Goal: Complete application form: Complete application form

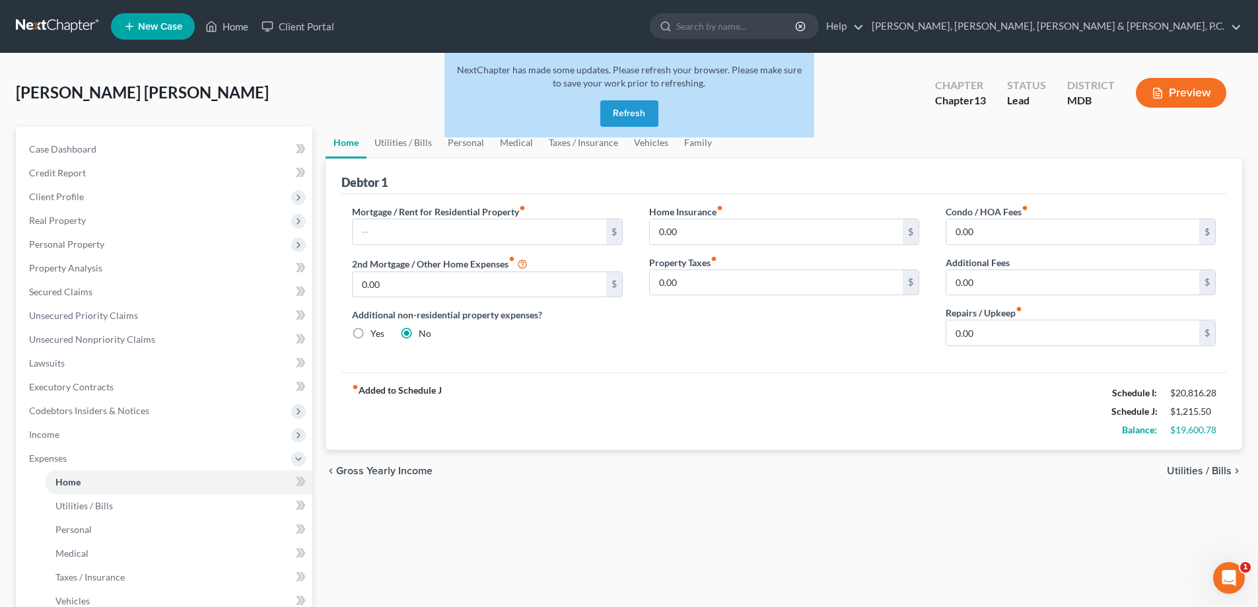
click at [634, 117] on button "Refresh" at bounding box center [629, 113] width 58 height 26
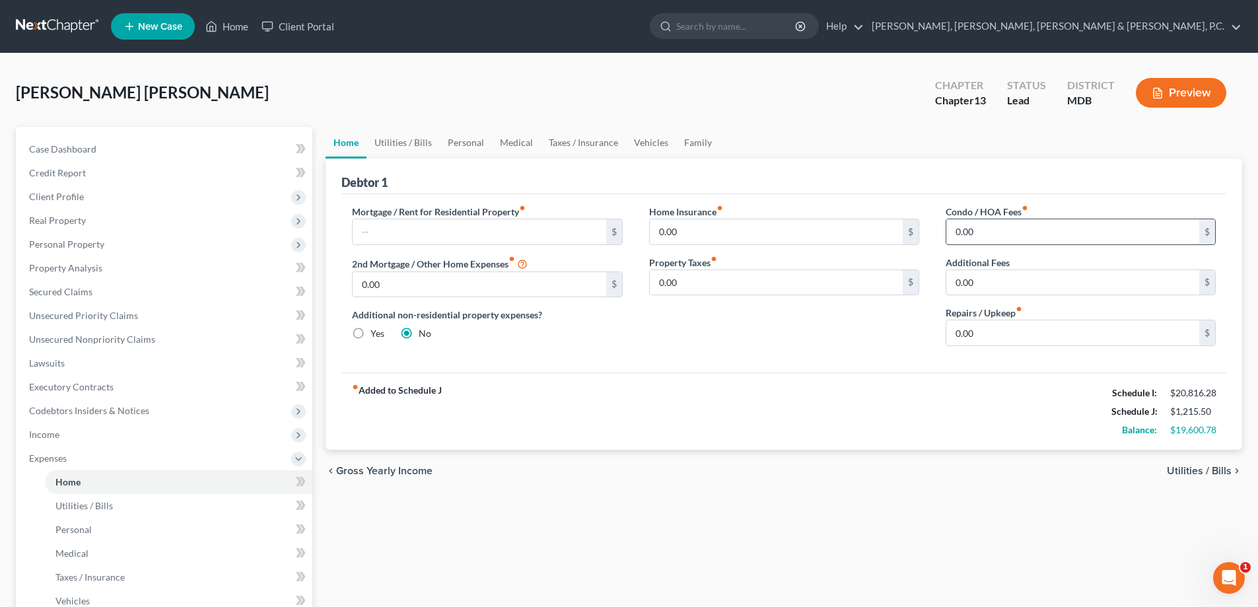
click at [1026, 234] on input "0.00" at bounding box center [1073, 231] width 253 height 25
type input "99.90"
click at [114, 506] on link "Utilities / Bills" at bounding box center [179, 506] width 268 height 24
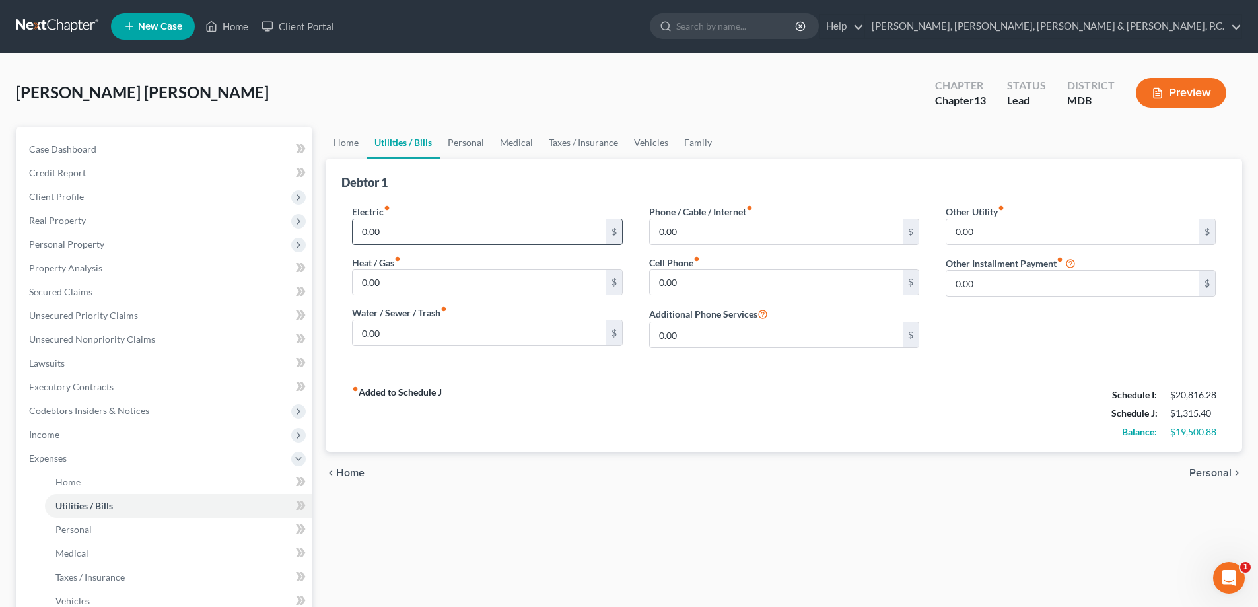
click at [403, 230] on input "0.00" at bounding box center [479, 231] width 253 height 25
type input "550"
click at [698, 283] on input "0.00" at bounding box center [776, 282] width 253 height 25
type input "250"
click at [984, 233] on input "0.00" at bounding box center [1073, 231] width 253 height 25
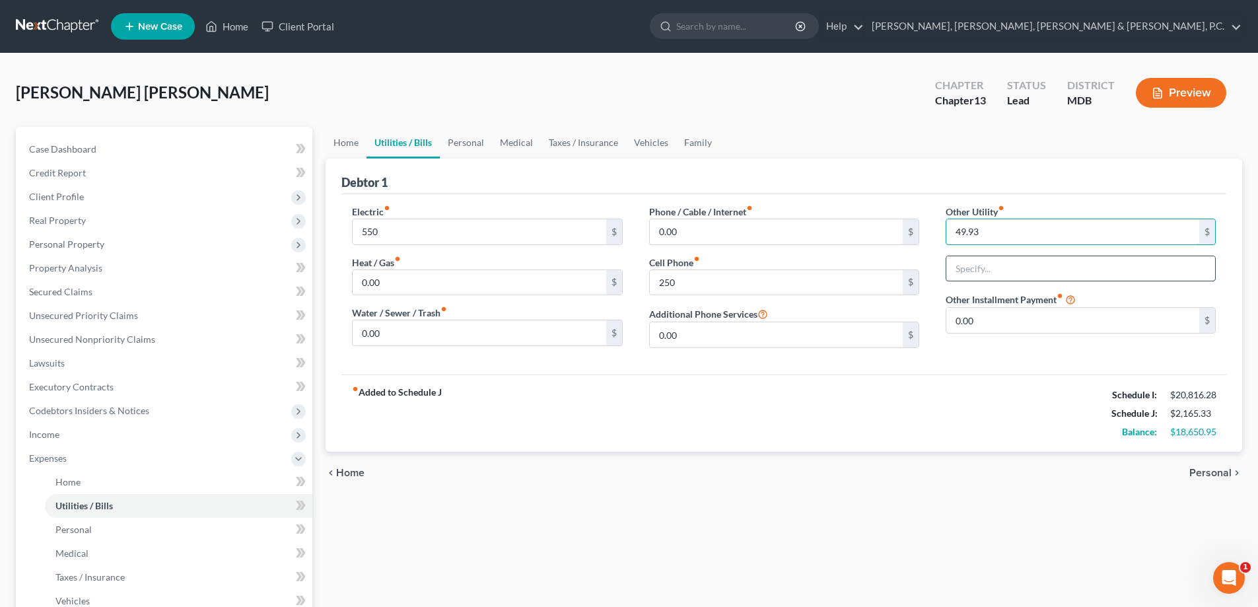
type input "49.93"
click at [988, 260] on input "text" at bounding box center [1081, 268] width 269 height 25
type input "Security"
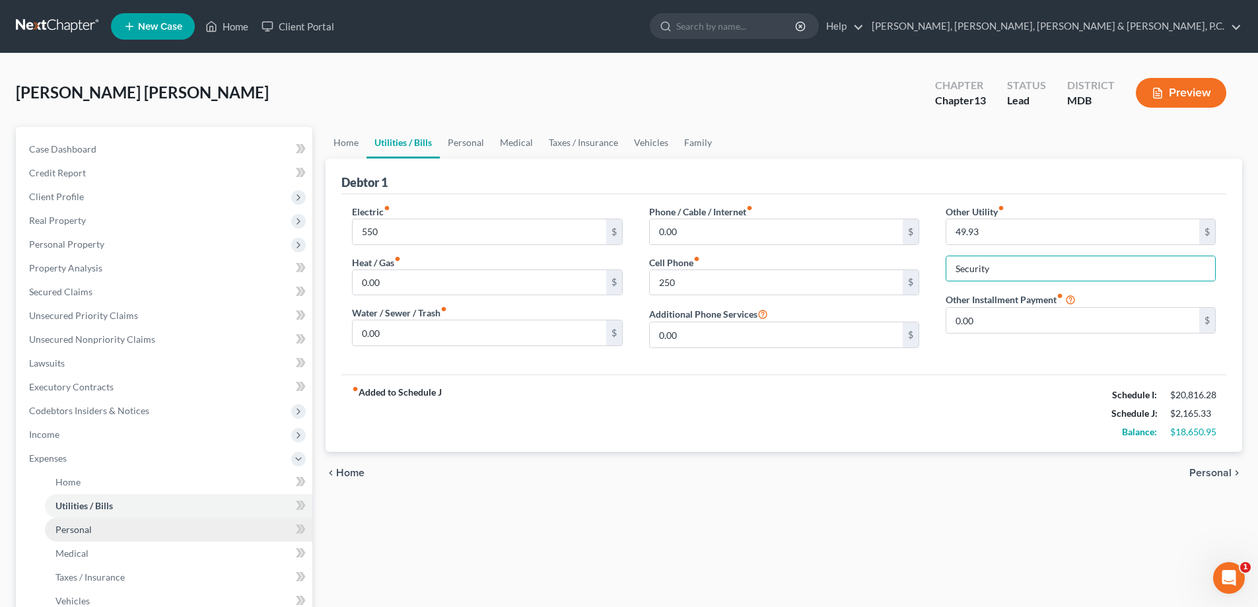
click at [89, 527] on span "Personal" at bounding box center [73, 529] width 36 height 11
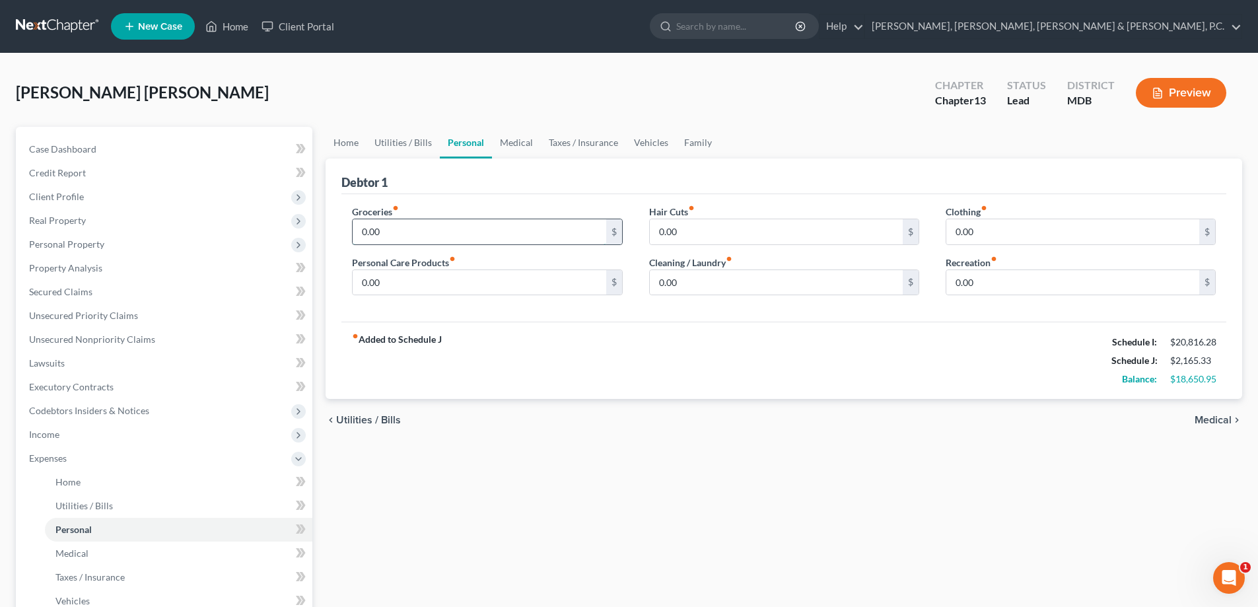
click at [436, 234] on input "0.00" at bounding box center [479, 231] width 253 height 25
type input "1,000"
click at [480, 281] on input "0.00" at bounding box center [479, 282] width 253 height 25
type input "50"
click at [991, 232] on input "0.00" at bounding box center [1073, 231] width 253 height 25
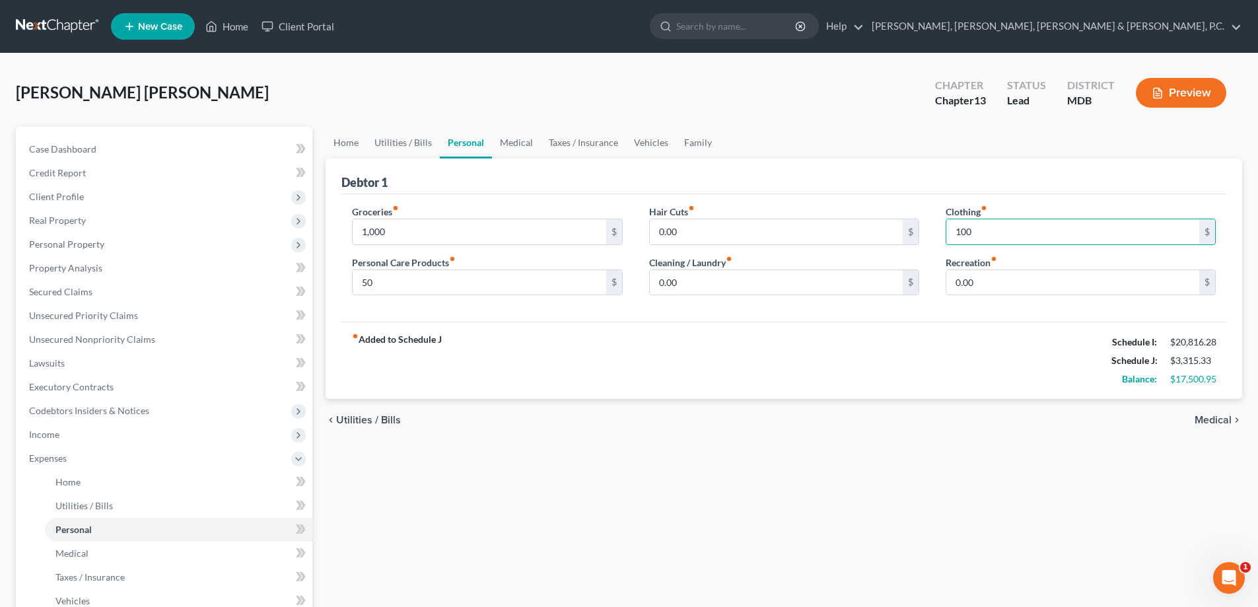
type input "100"
click at [824, 462] on div "Home Utilities / Bills Personal Medical Taxes / Insurance Vehicles Family Debto…" at bounding box center [784, 484] width 930 height 715
click at [81, 598] on span "Vehicles" at bounding box center [72, 600] width 34 height 11
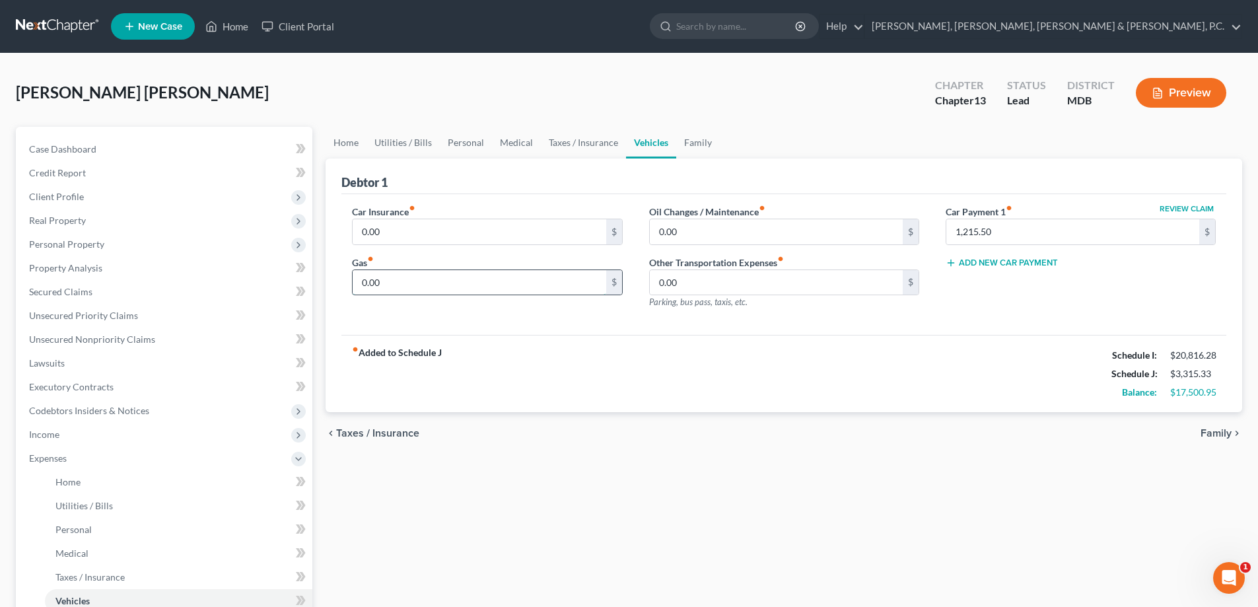
click at [398, 281] on input "0.00" at bounding box center [479, 282] width 253 height 25
type input "700"
click at [83, 524] on span "Personal" at bounding box center [73, 529] width 36 height 11
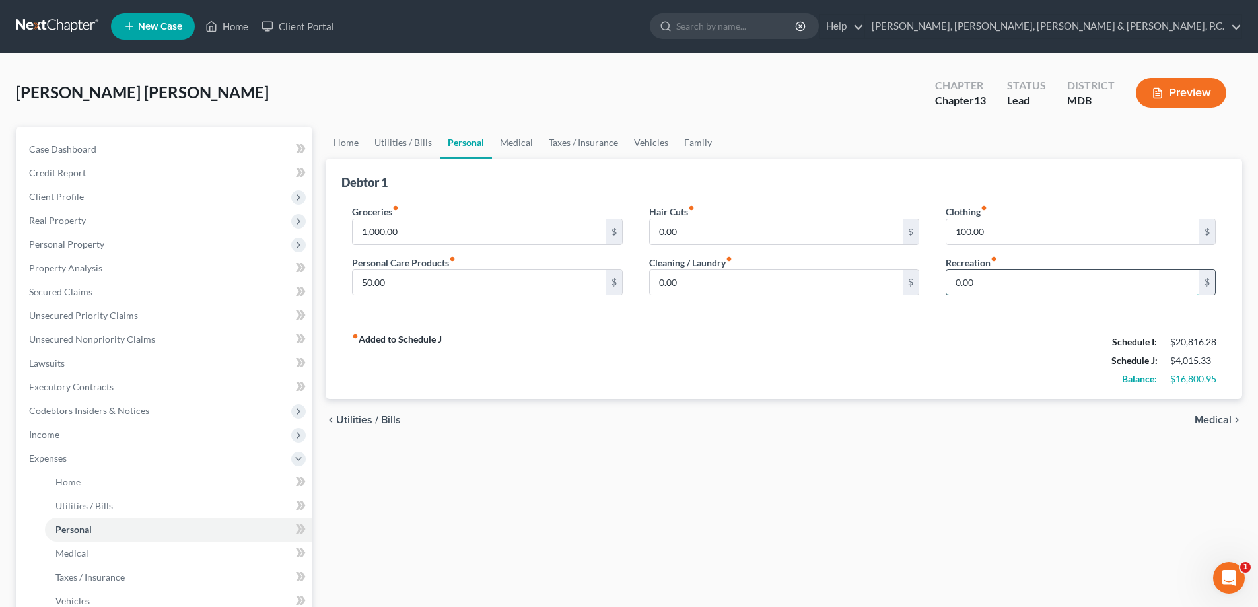
click at [986, 282] on input "0.00" at bounding box center [1073, 282] width 253 height 25
type input "400"
click at [76, 600] on span "Vehicles" at bounding box center [72, 600] width 34 height 11
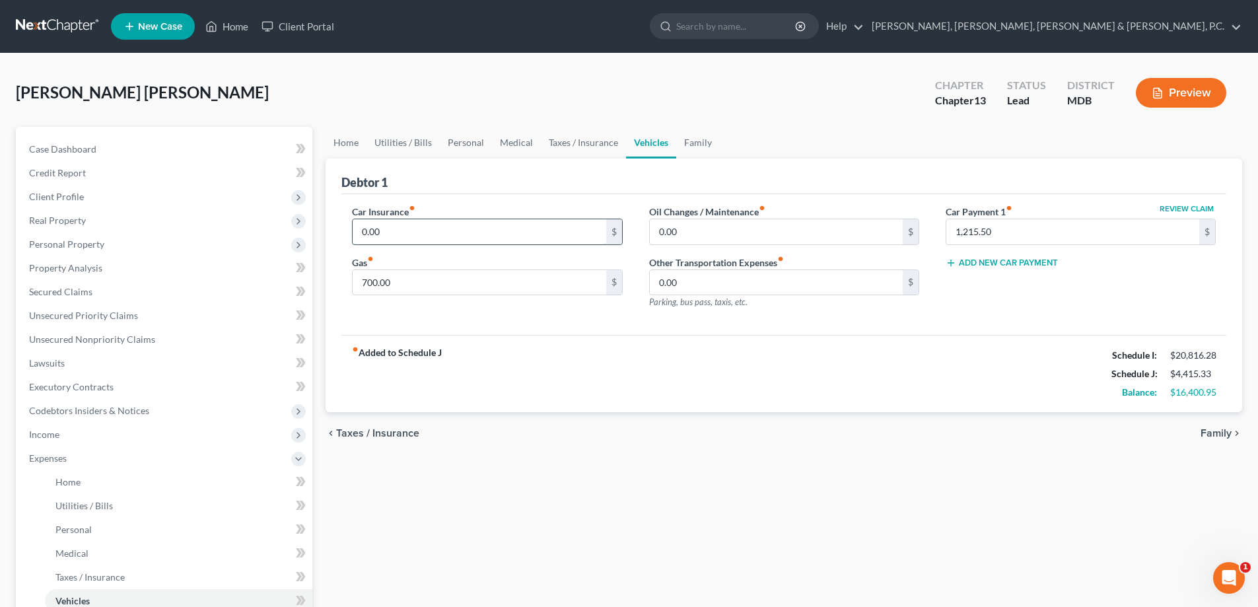
click at [422, 229] on input "0.00" at bounding box center [479, 231] width 253 height 25
type input "180"
click at [535, 461] on div "Home Utilities / Bills Personal Medical Taxes / Insurance Vehicles Family Debto…" at bounding box center [784, 484] width 930 height 715
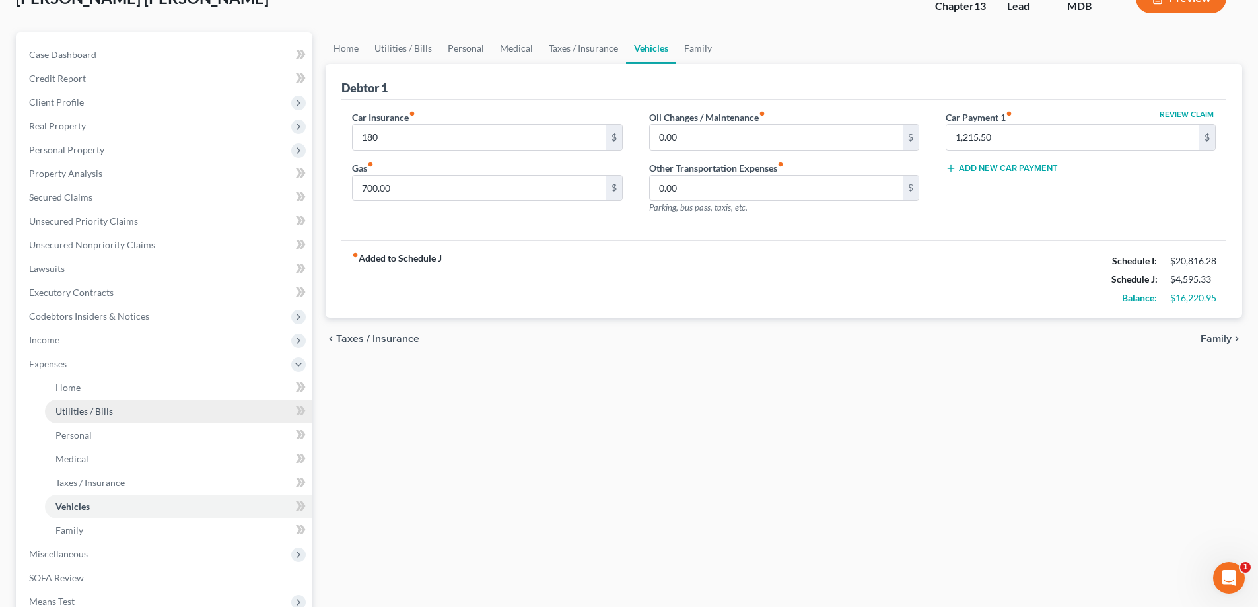
scroll to position [132, 0]
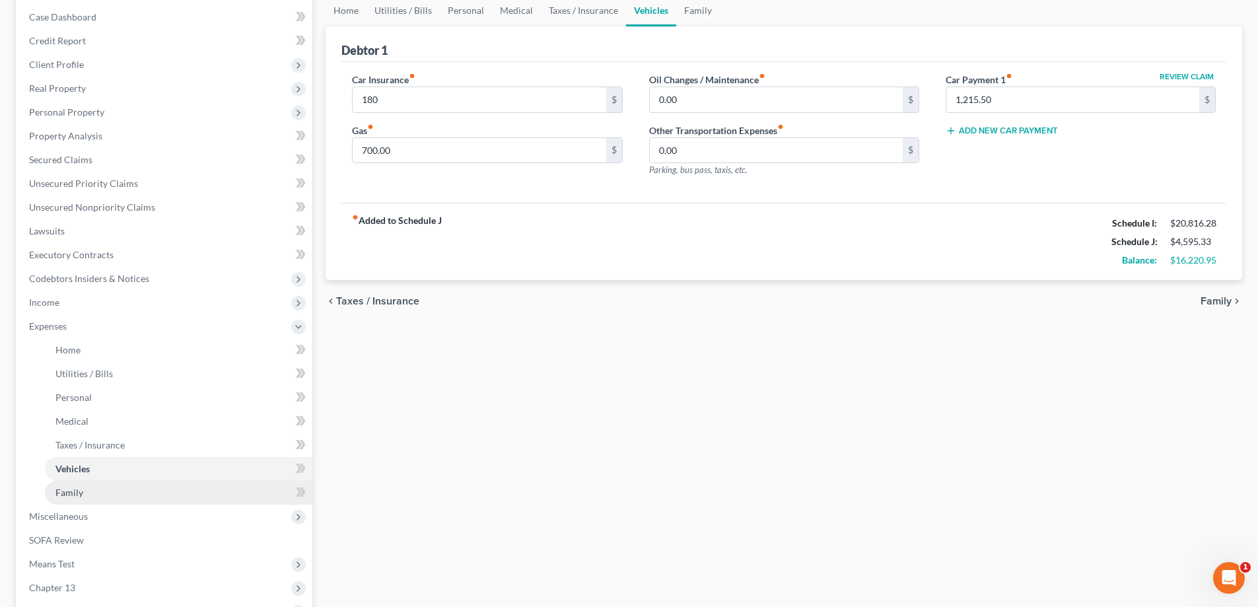
click at [78, 491] on span "Family" at bounding box center [69, 492] width 28 height 11
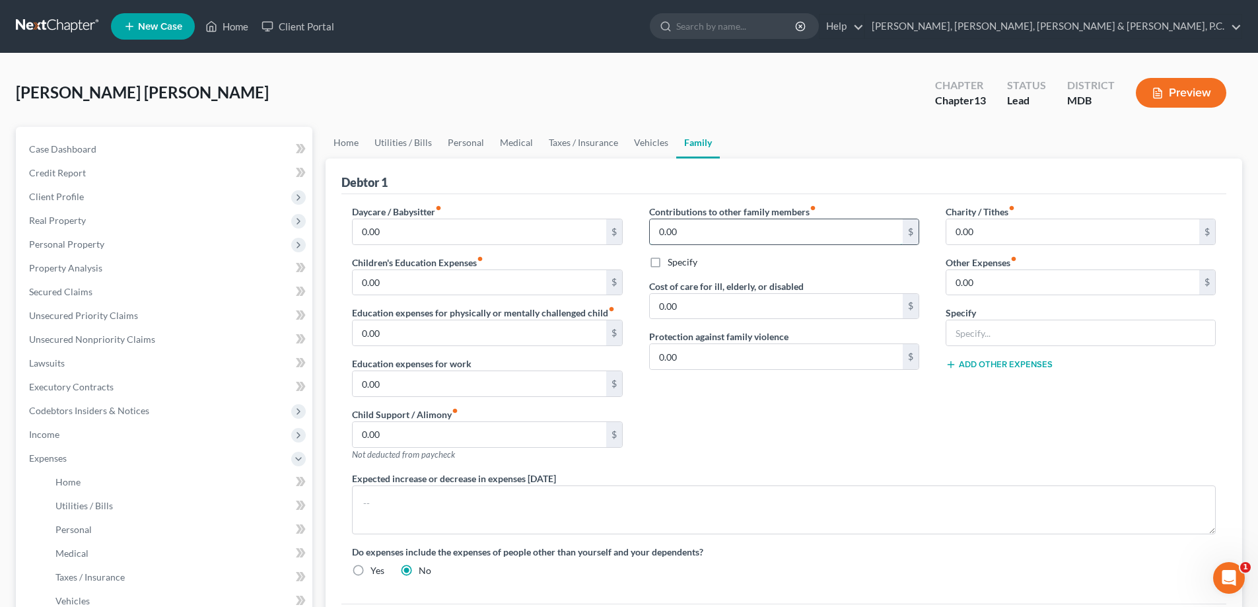
click at [684, 231] on input "0.00" at bounding box center [776, 231] width 253 height 25
type input "300"
click at [668, 268] on label "Specify" at bounding box center [683, 262] width 30 height 13
click at [673, 264] on input "Specify" at bounding box center [677, 260] width 9 height 9
checkbox input "true"
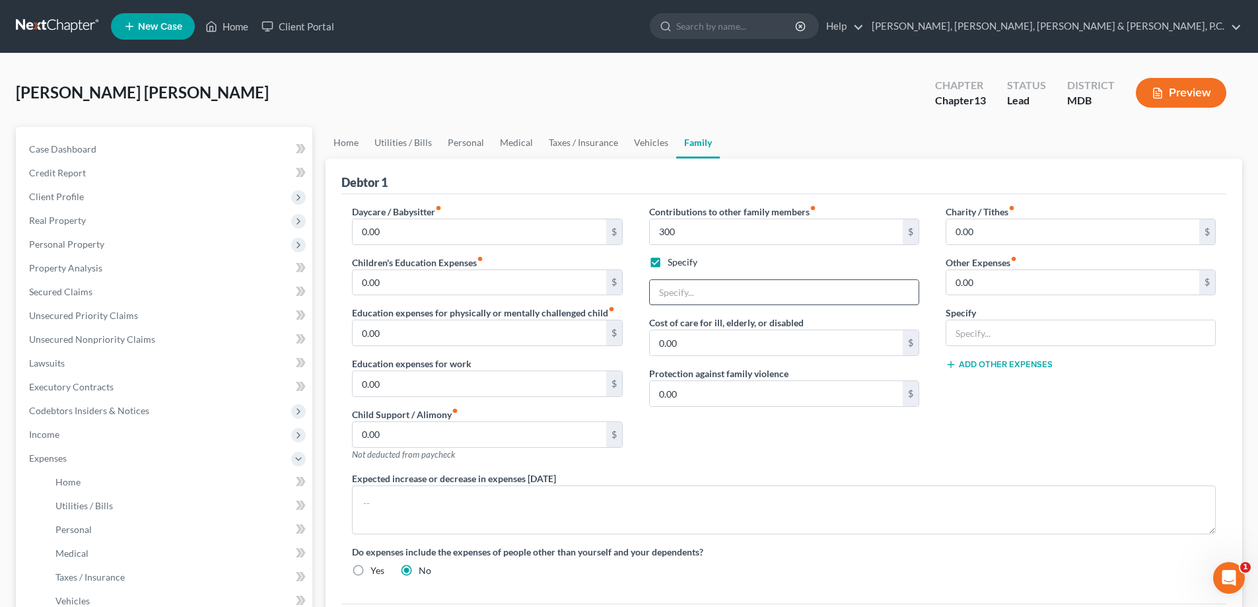
click at [679, 288] on input "text" at bounding box center [784, 292] width 269 height 25
type input "Daughter in College"
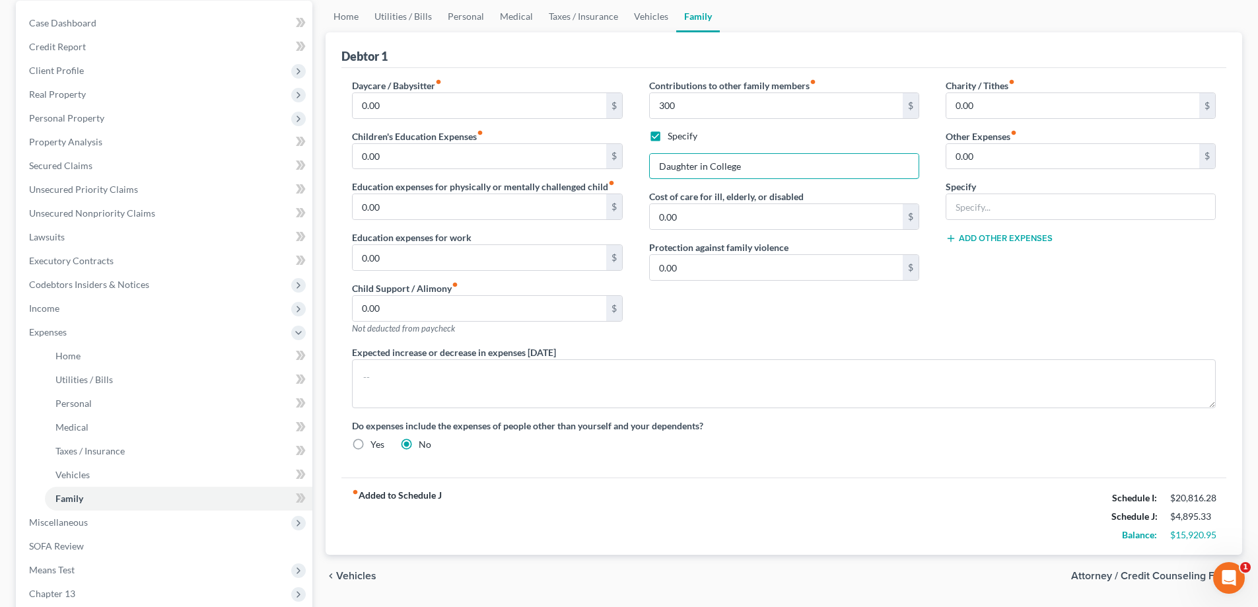
scroll to position [132, 0]
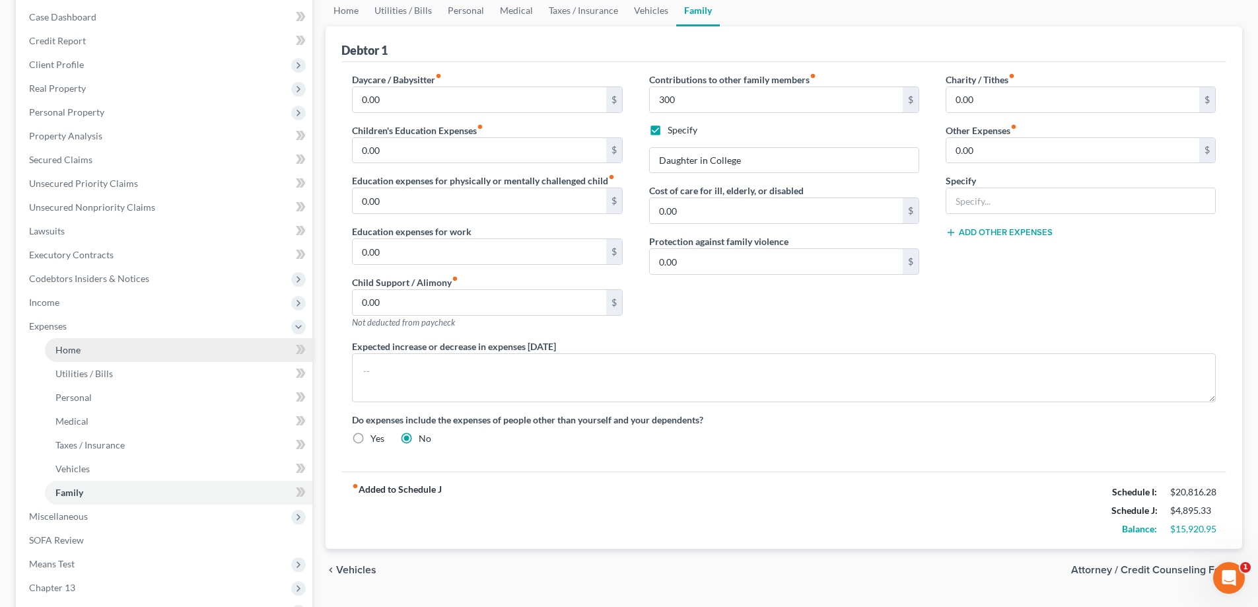
click at [71, 348] on span "Home" at bounding box center [67, 349] width 25 height 11
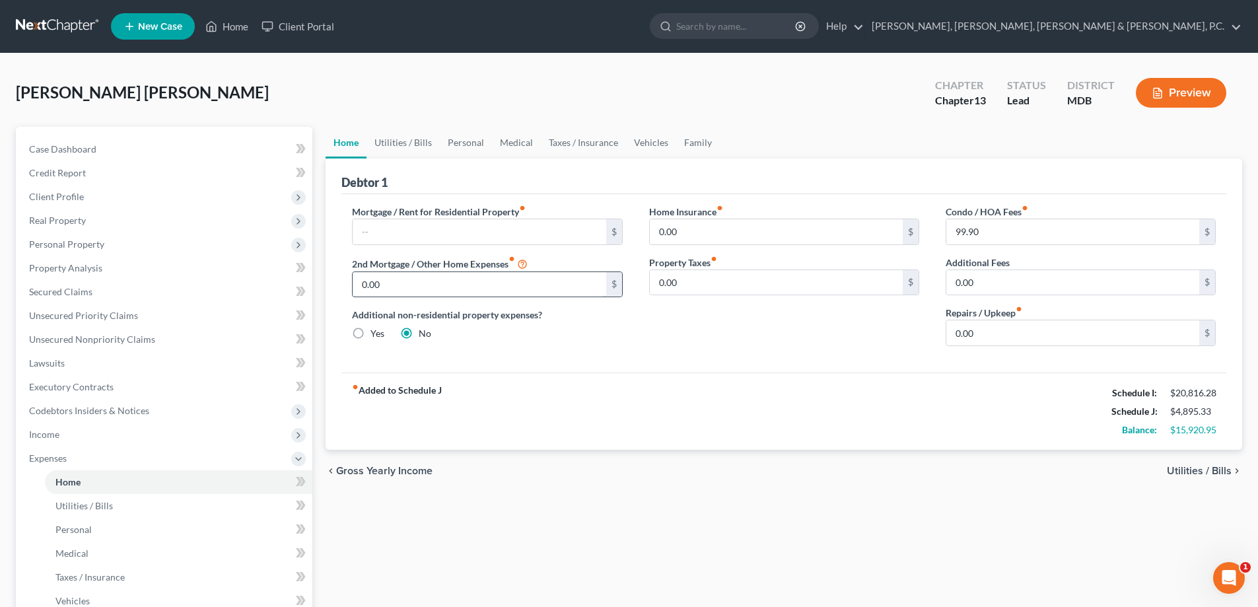
click at [460, 284] on input "0.00" at bounding box center [479, 284] width 253 height 25
type input "3,255.51"
click at [414, 234] on input "text" at bounding box center [479, 231] width 253 height 25
type input "10,147.33"
click at [599, 330] on div "Additional non-residential property expenses? Yes No" at bounding box center [487, 324] width 270 height 32
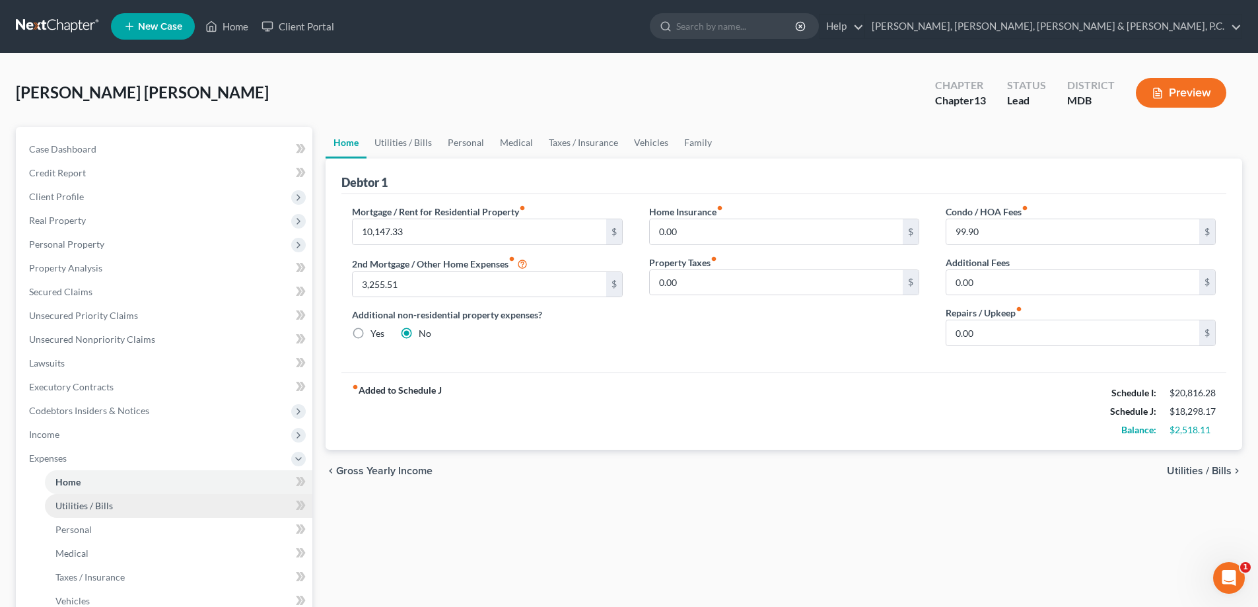
click at [108, 506] on span "Utilities / Bills" at bounding box center [83, 505] width 57 height 11
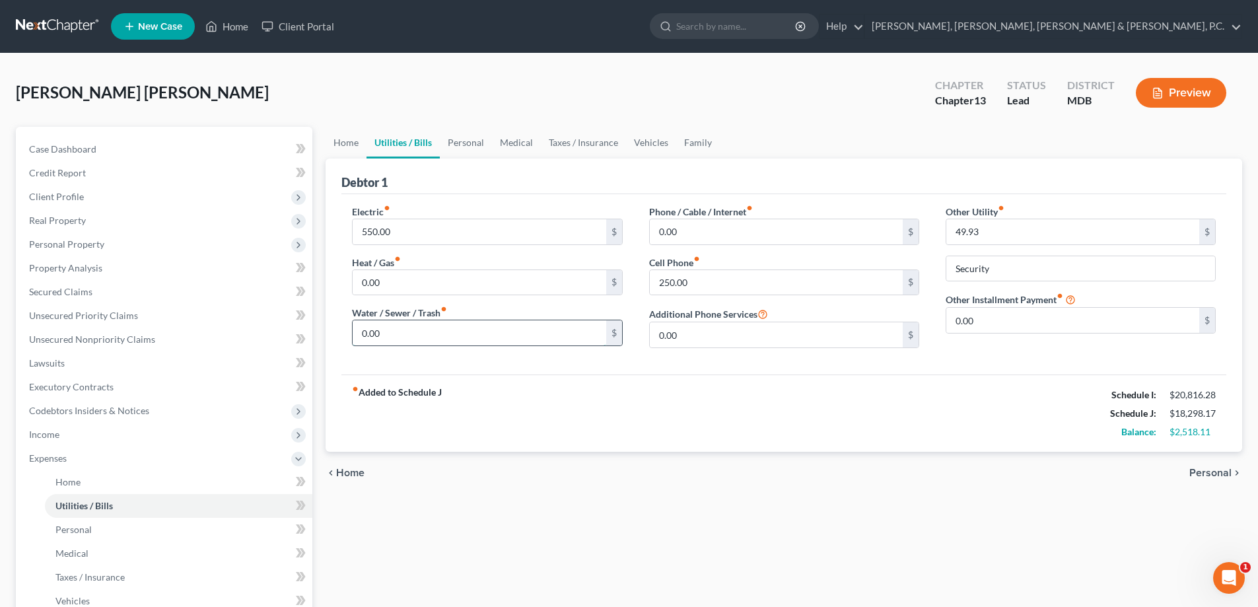
click at [390, 333] on input "0.00" at bounding box center [479, 332] width 253 height 25
type input "100"
click at [89, 526] on span "Personal" at bounding box center [73, 529] width 36 height 11
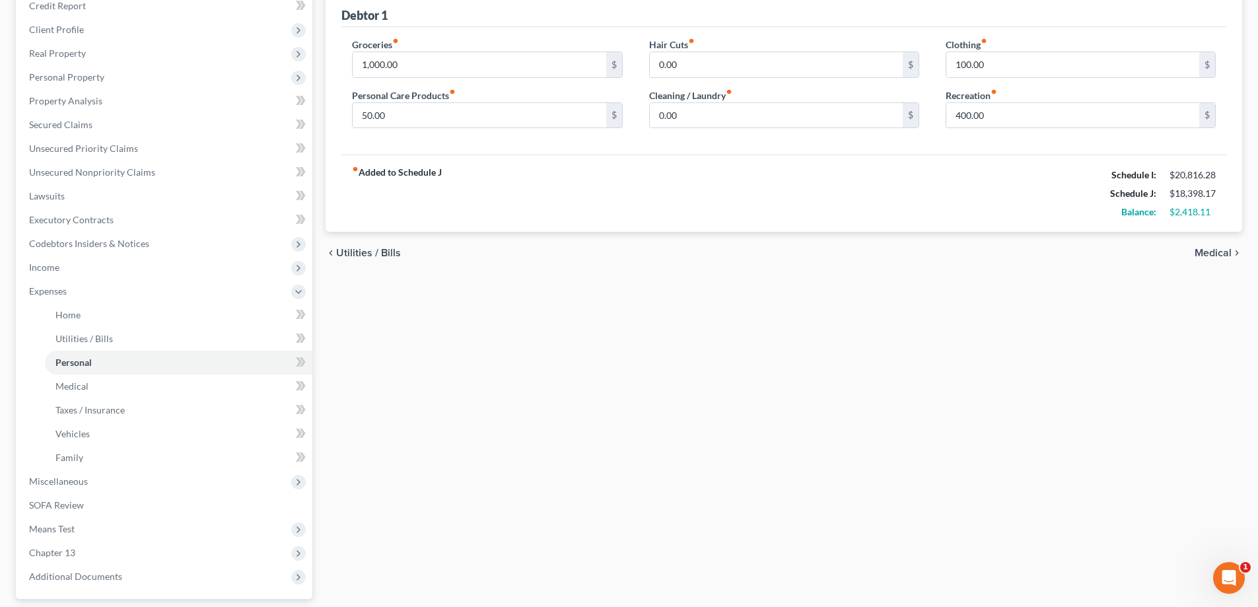
scroll to position [285, 0]
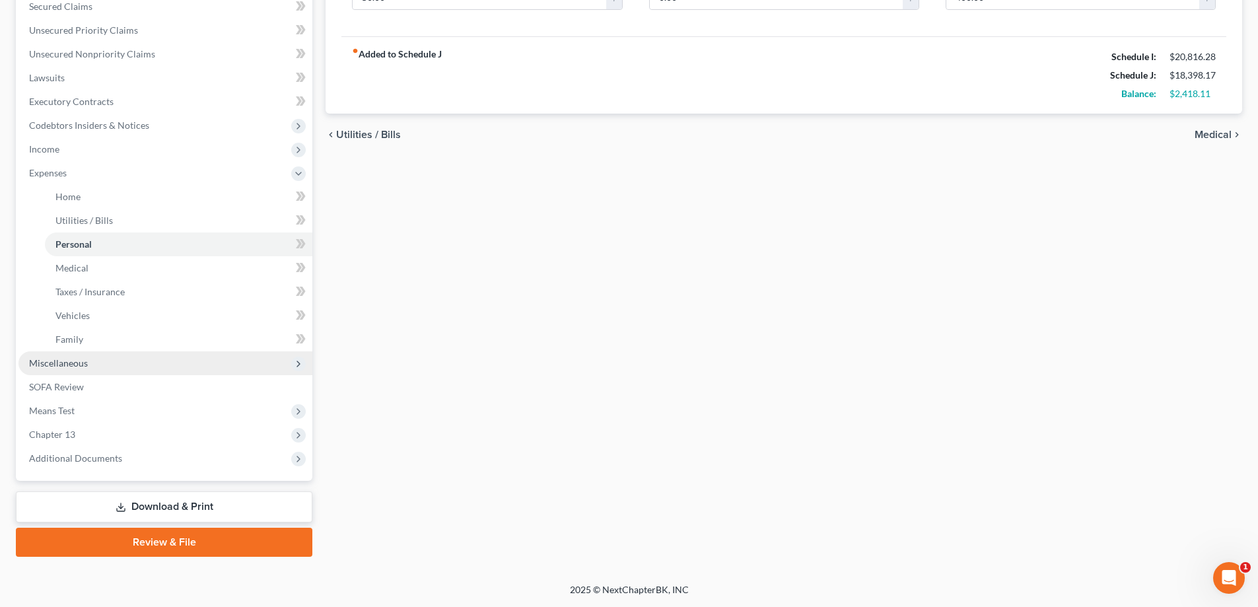
click at [79, 365] on span "Miscellaneous" at bounding box center [58, 362] width 59 height 11
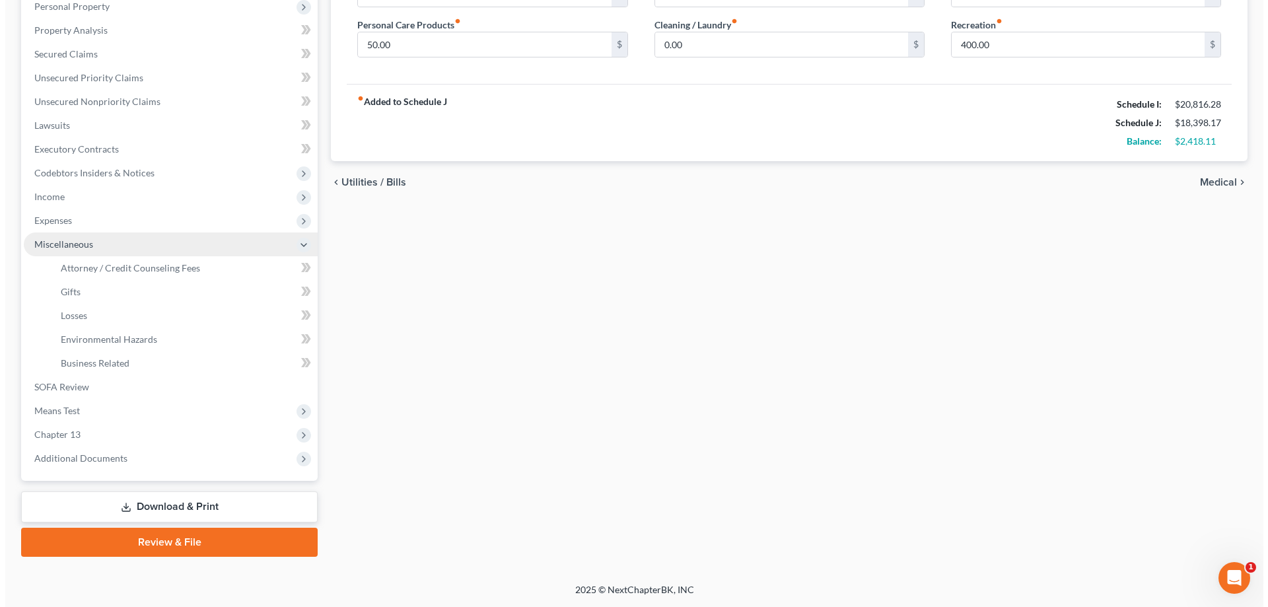
scroll to position [238, 0]
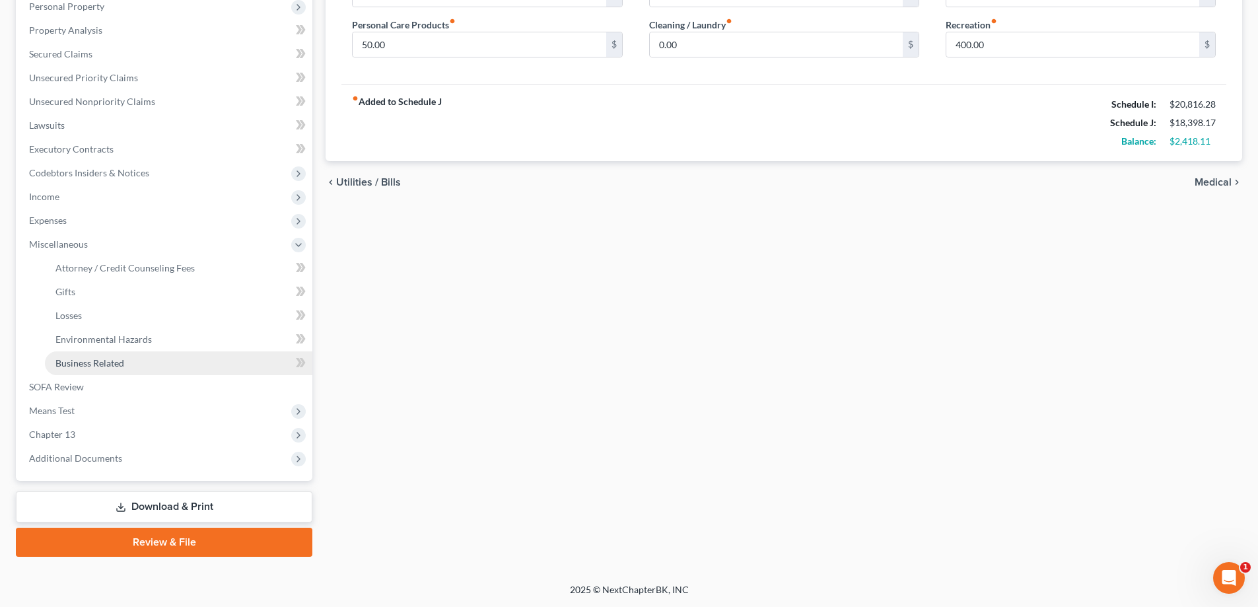
click at [86, 364] on span "Business Related" at bounding box center [89, 362] width 69 height 11
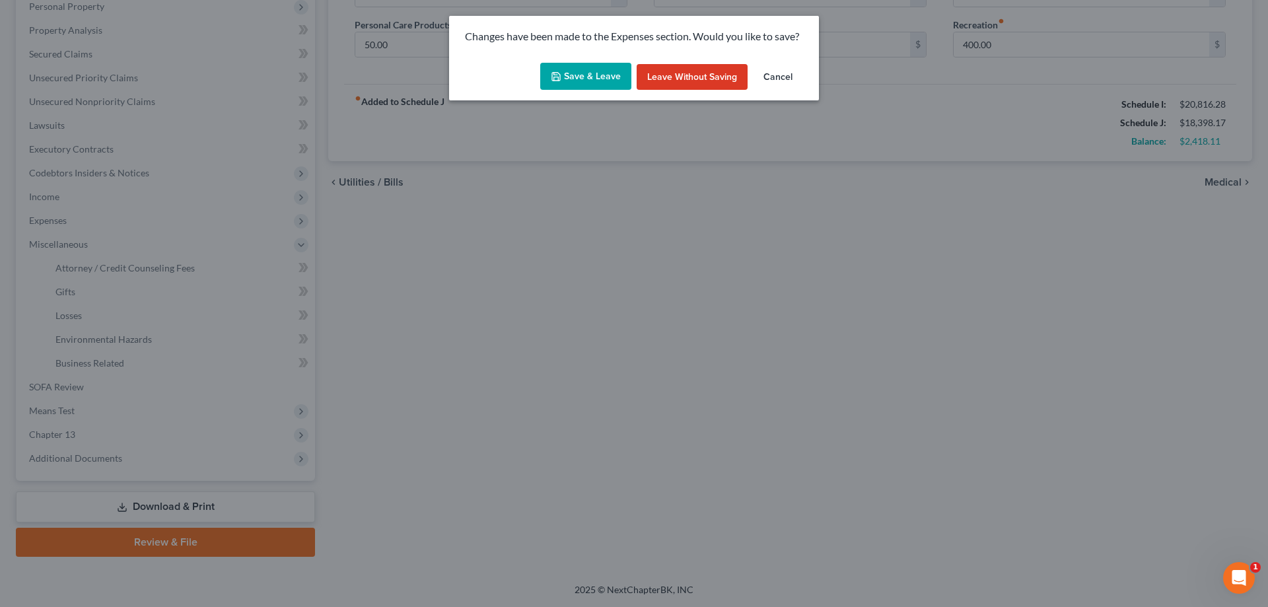
click at [593, 76] on button "Save & Leave" at bounding box center [585, 77] width 91 height 28
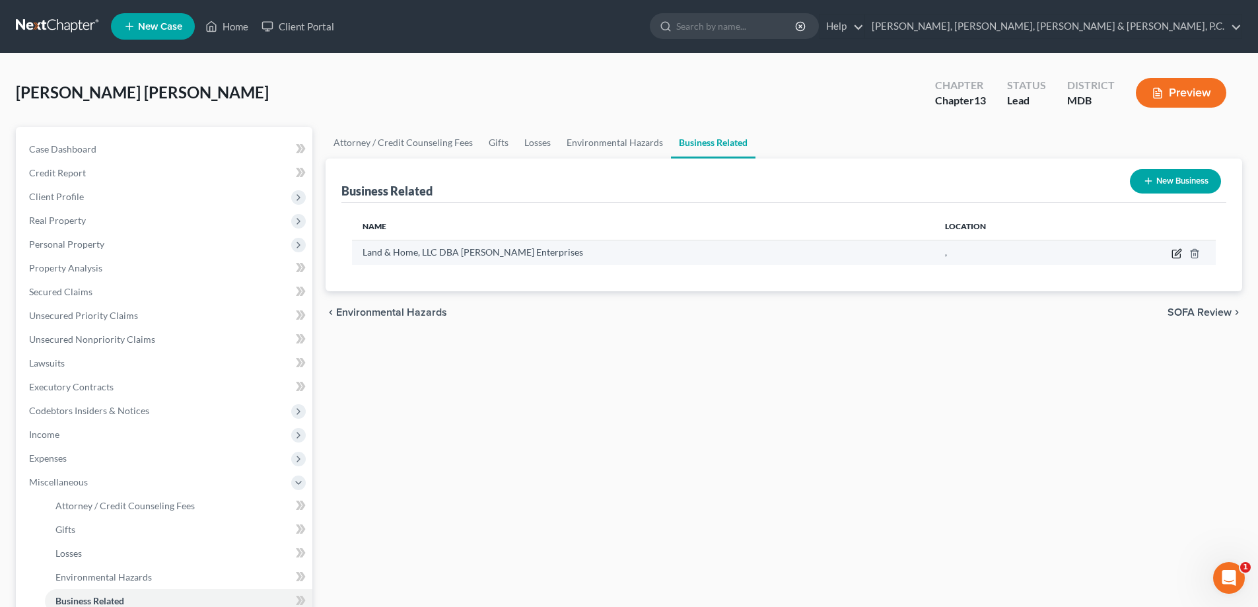
click at [1177, 255] on icon "button" at bounding box center [1178, 252] width 6 height 6
select select "member"
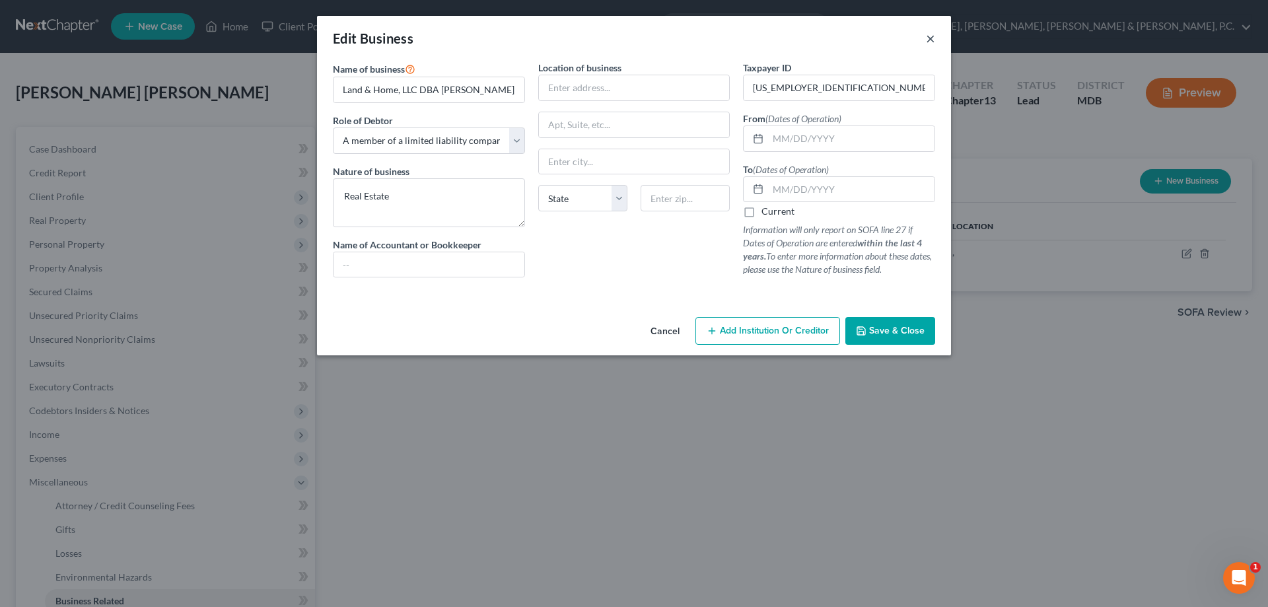
click at [931, 40] on button "×" at bounding box center [930, 38] width 9 height 16
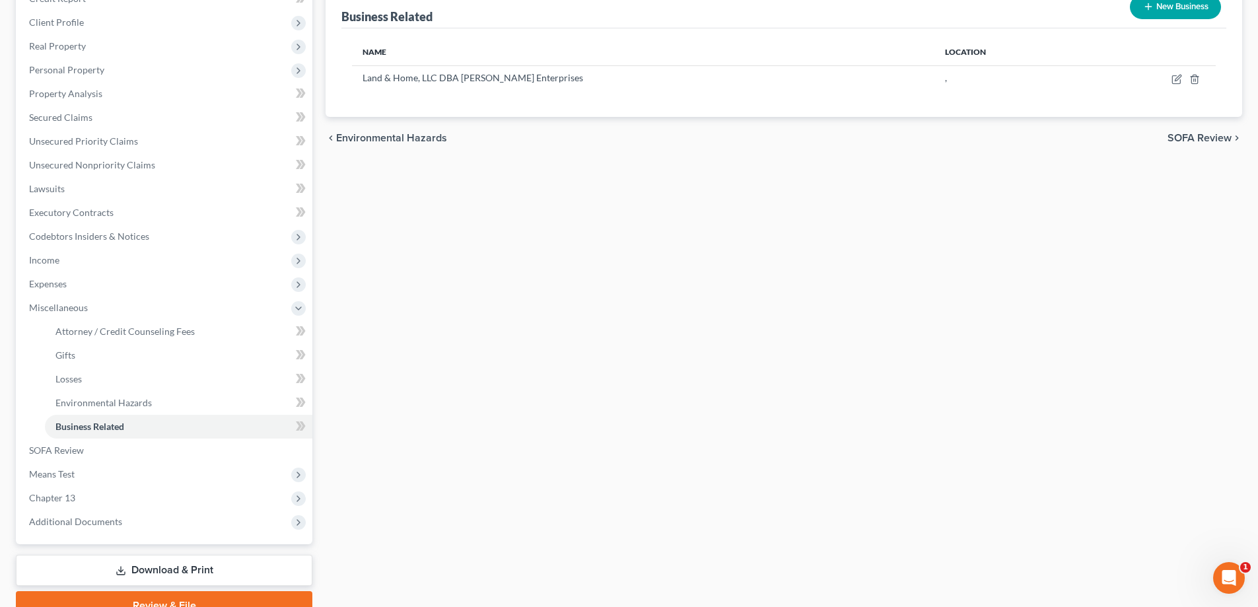
scroll to position [198, 0]
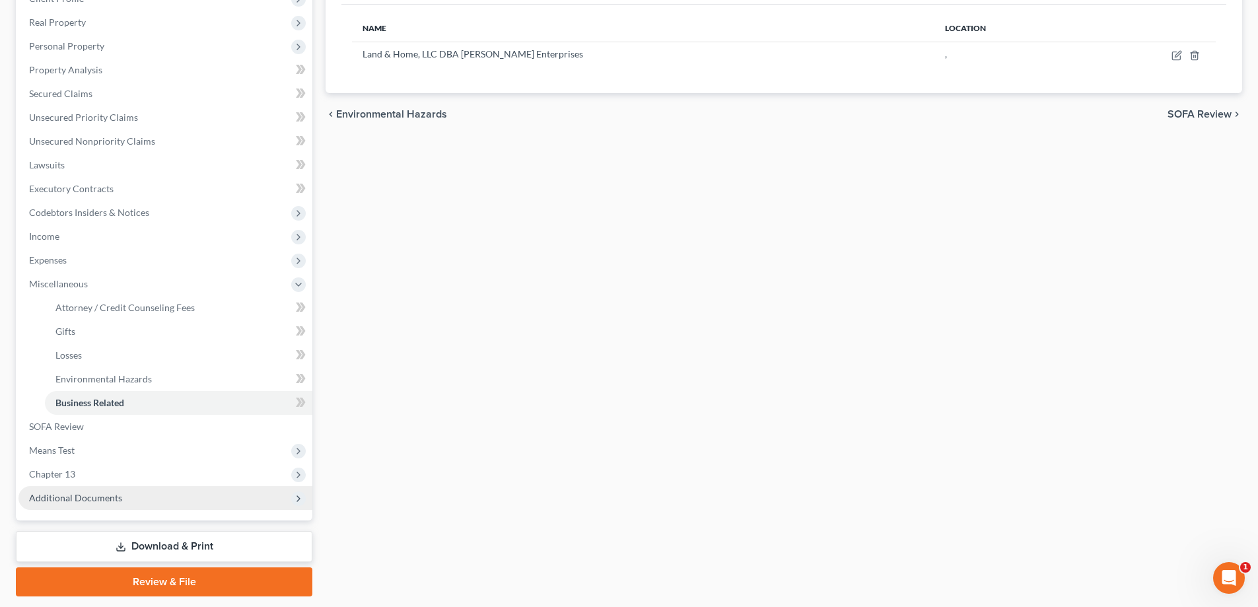
click at [76, 493] on span "Additional Documents" at bounding box center [75, 497] width 93 height 11
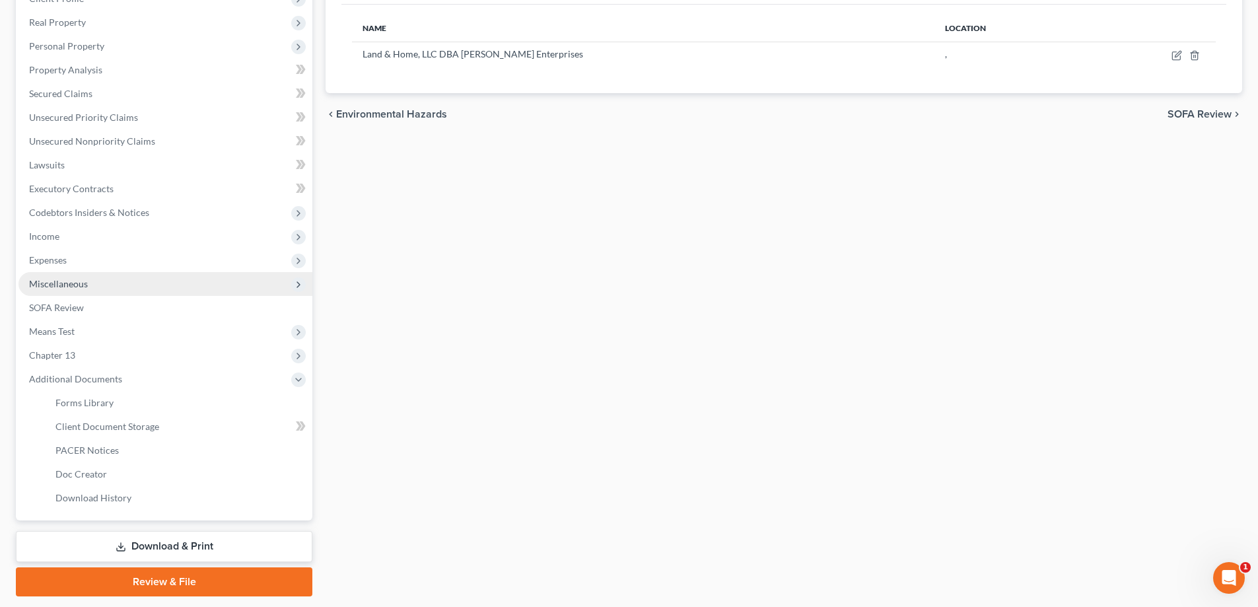
click at [83, 285] on span "Miscellaneous" at bounding box center [58, 283] width 59 height 11
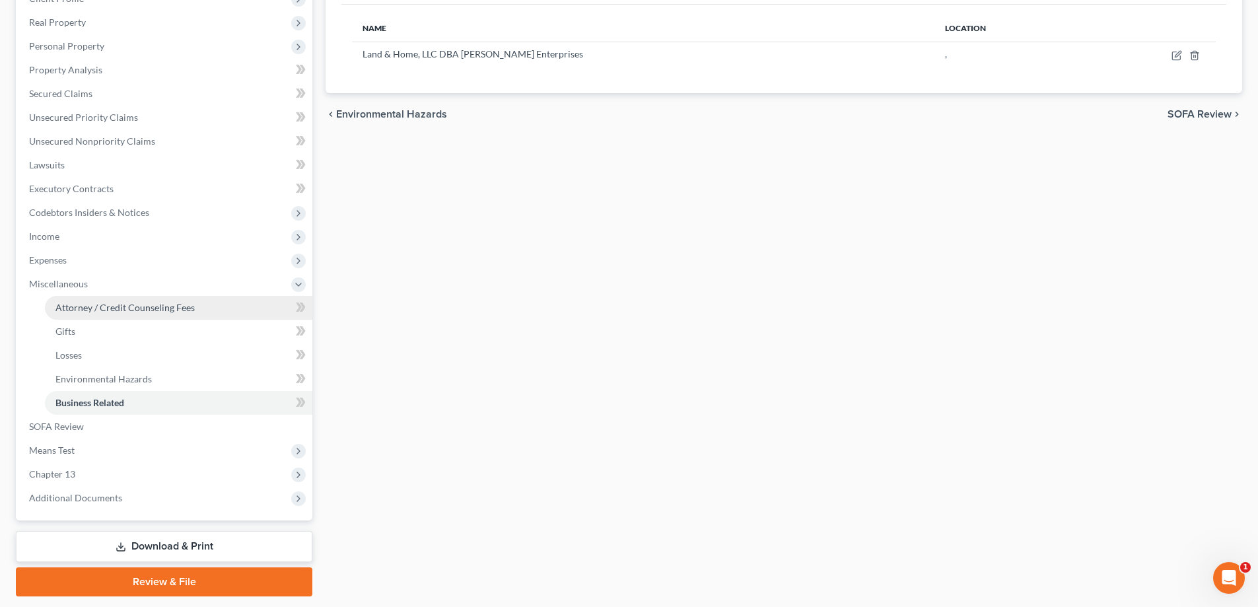
click at [82, 306] on span "Attorney / Credit Counseling Fees" at bounding box center [124, 307] width 139 height 11
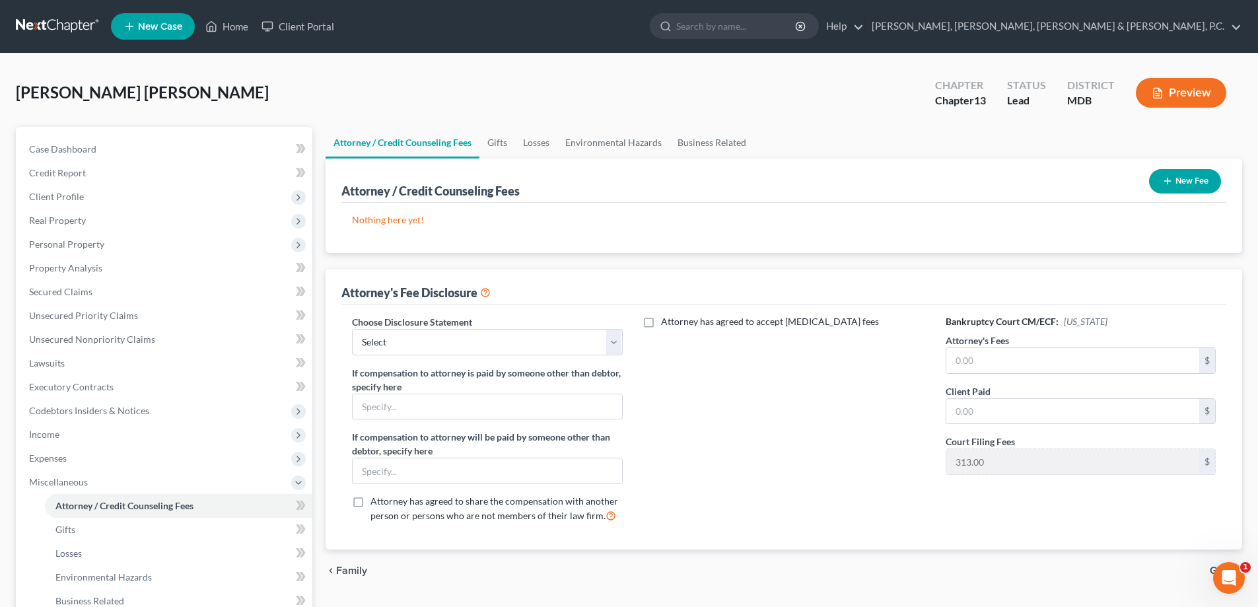
click at [1182, 182] on button "New Fee" at bounding box center [1185, 181] width 72 height 24
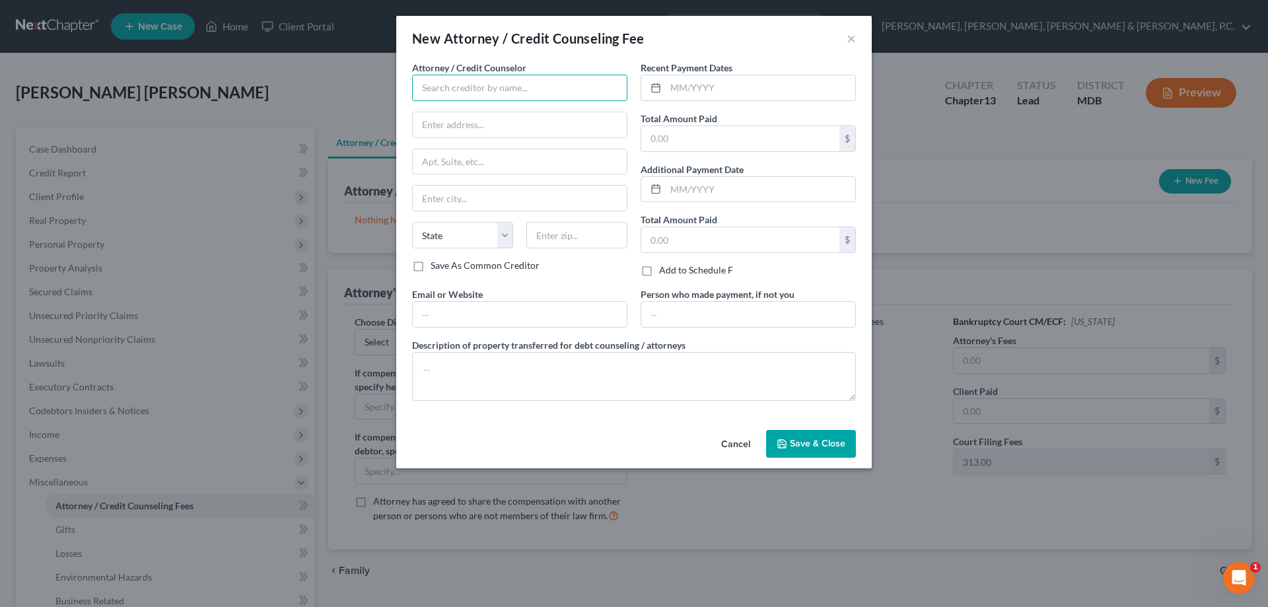
click at [524, 89] on input "text" at bounding box center [519, 88] width 215 height 26
click at [499, 111] on div "Justin M. Reiner, Esq." at bounding box center [491, 110] width 137 height 13
type input "Justin M. Reiner, Esq."
type input "1401 Rockville Pike"
type input "Suite 650"
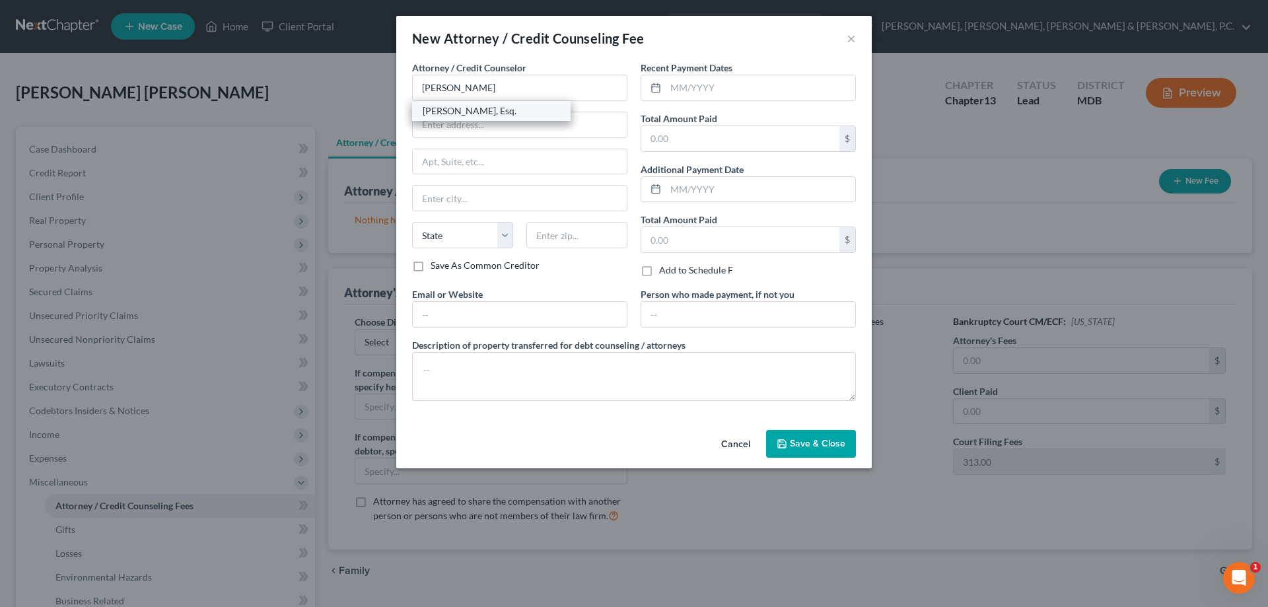
type input "Rockville"
select select "21"
type input "20852"
click at [495, 308] on input "text" at bounding box center [520, 314] width 214 height 25
type input "jmr@awbflaw.com"
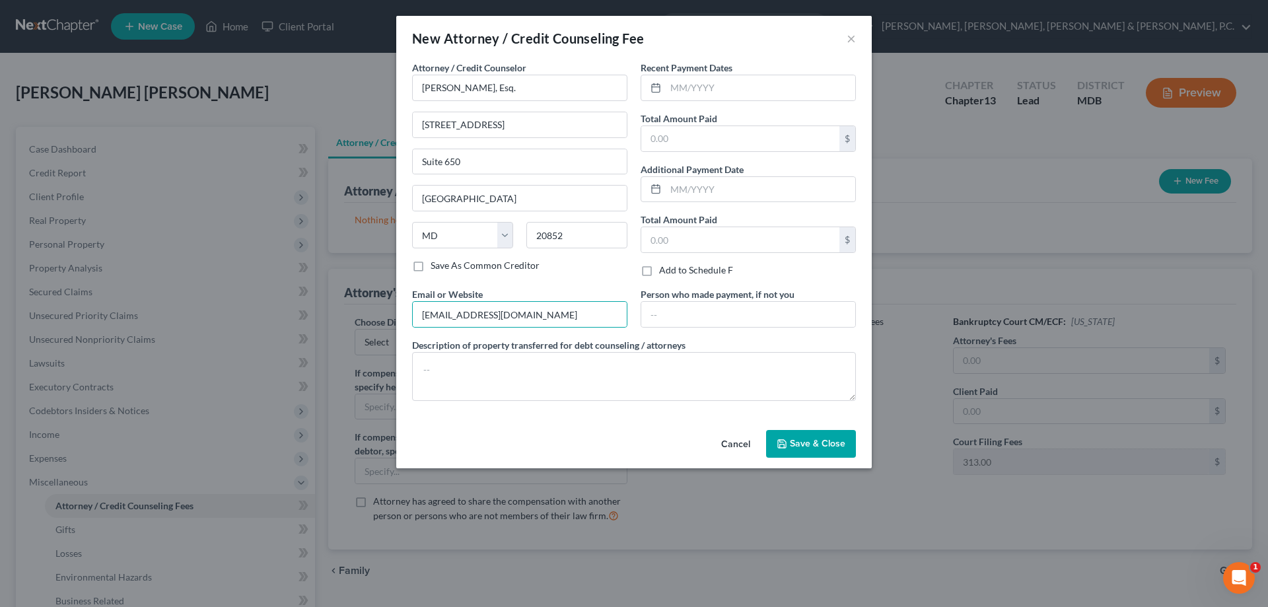
click at [799, 444] on span "Save & Close" at bounding box center [817, 443] width 55 height 11
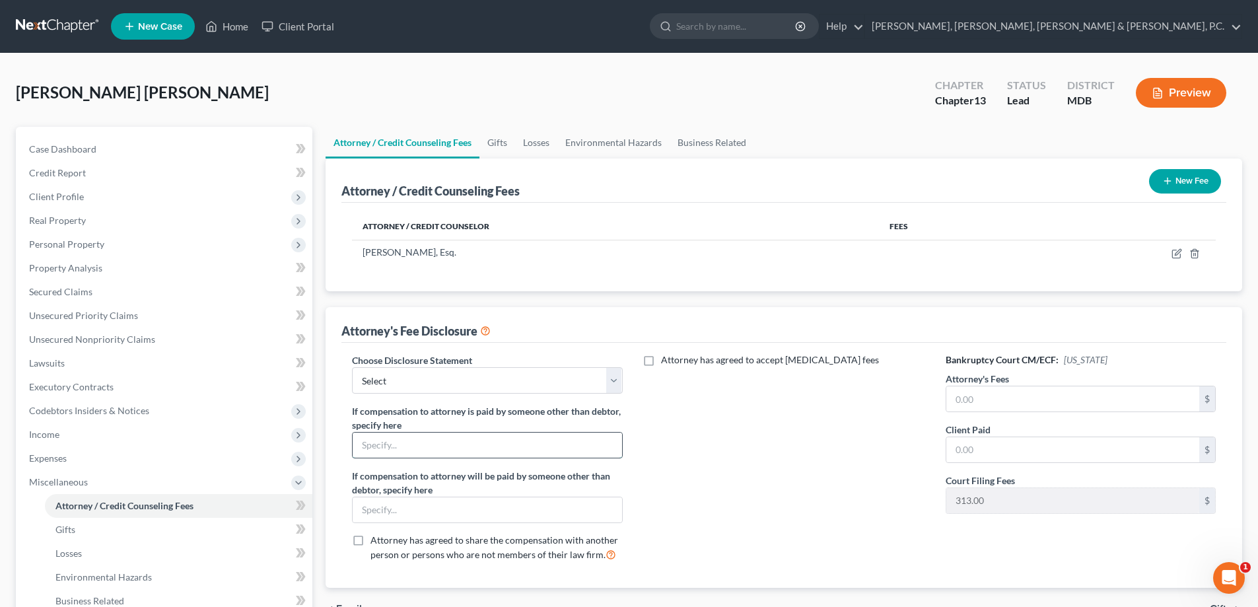
click at [439, 444] on input "text" at bounding box center [487, 445] width 269 height 25
type input "Debtor’s fees will be paid by legal plan"
click at [447, 513] on input "text" at bounding box center [487, 509] width 269 height 25
type input "Debtor's fees will be paid by legal plan"
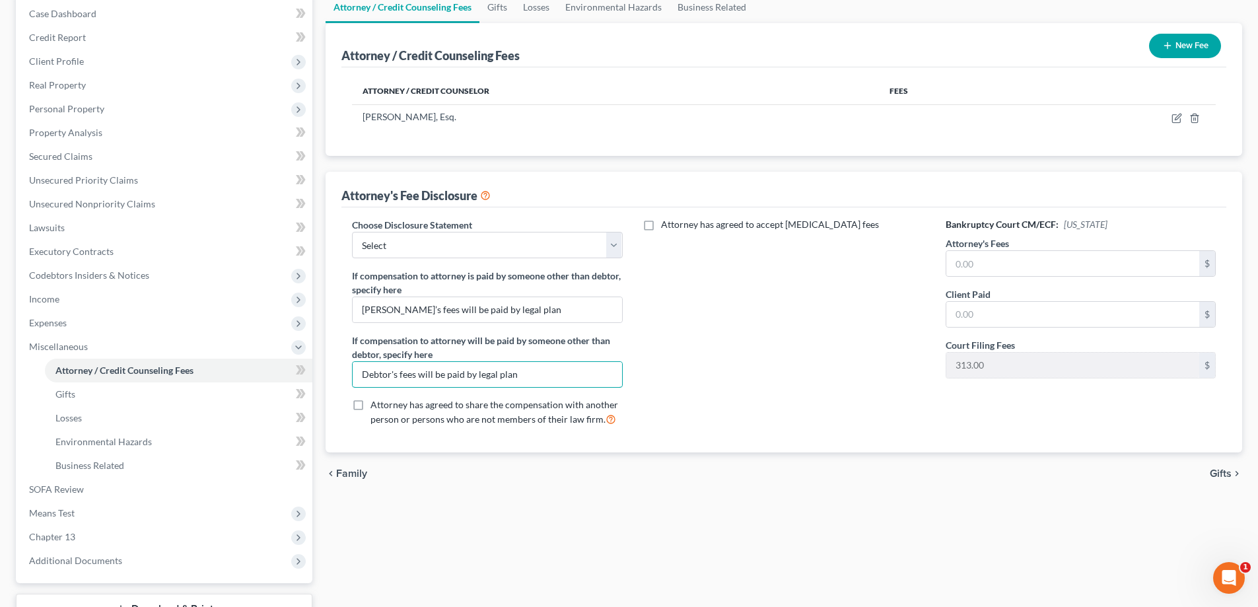
scroll to position [198, 0]
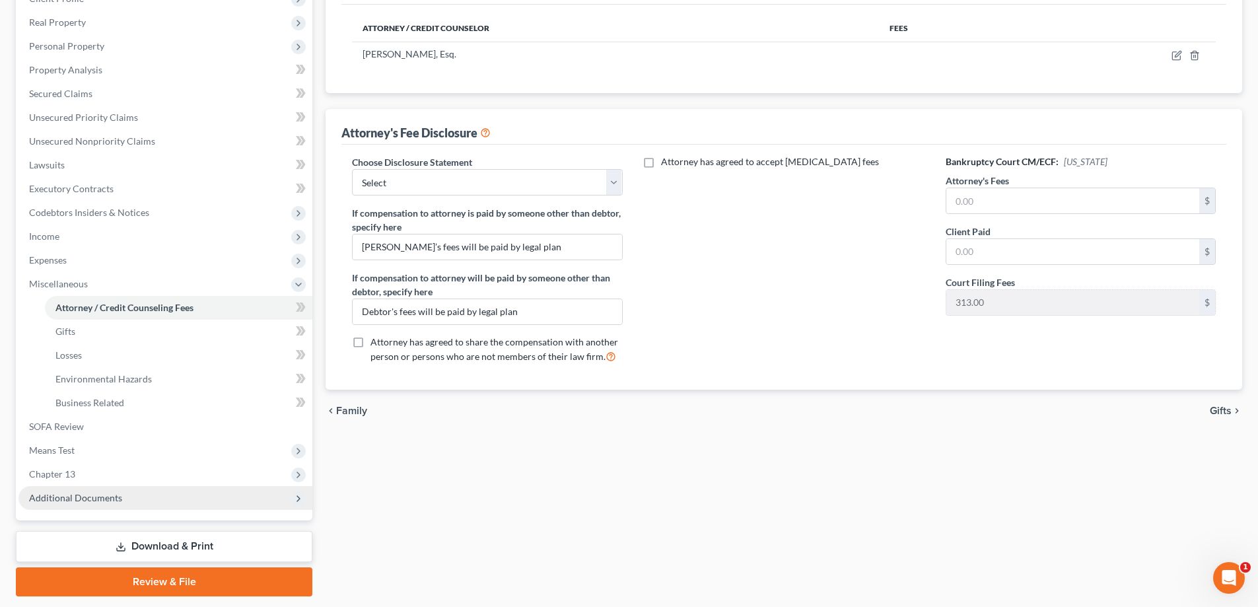
click at [105, 495] on span "Additional Documents" at bounding box center [75, 497] width 93 height 11
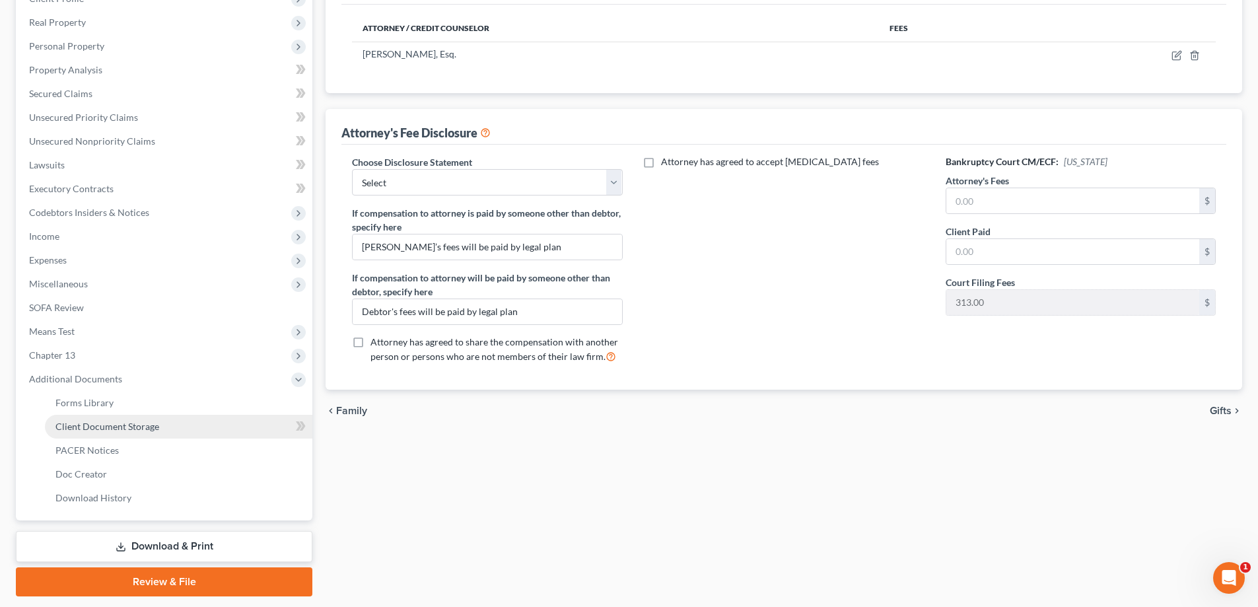
click at [105, 425] on span "Client Document Storage" at bounding box center [107, 426] width 104 height 11
select select "14"
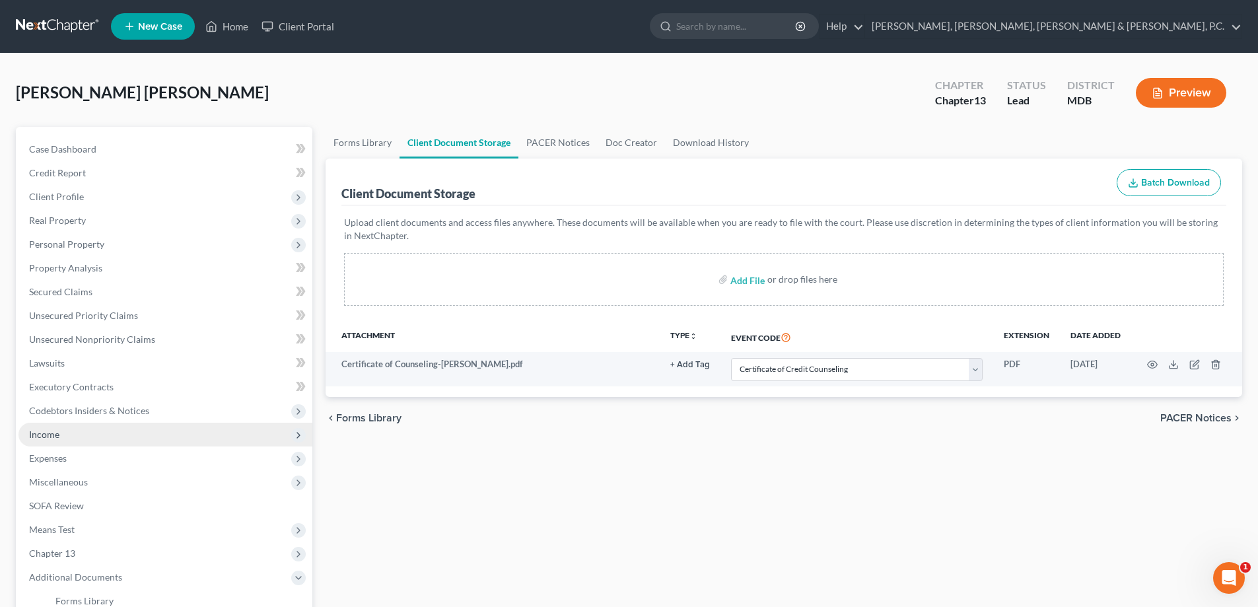
click at [58, 431] on span "Income" at bounding box center [44, 434] width 30 height 11
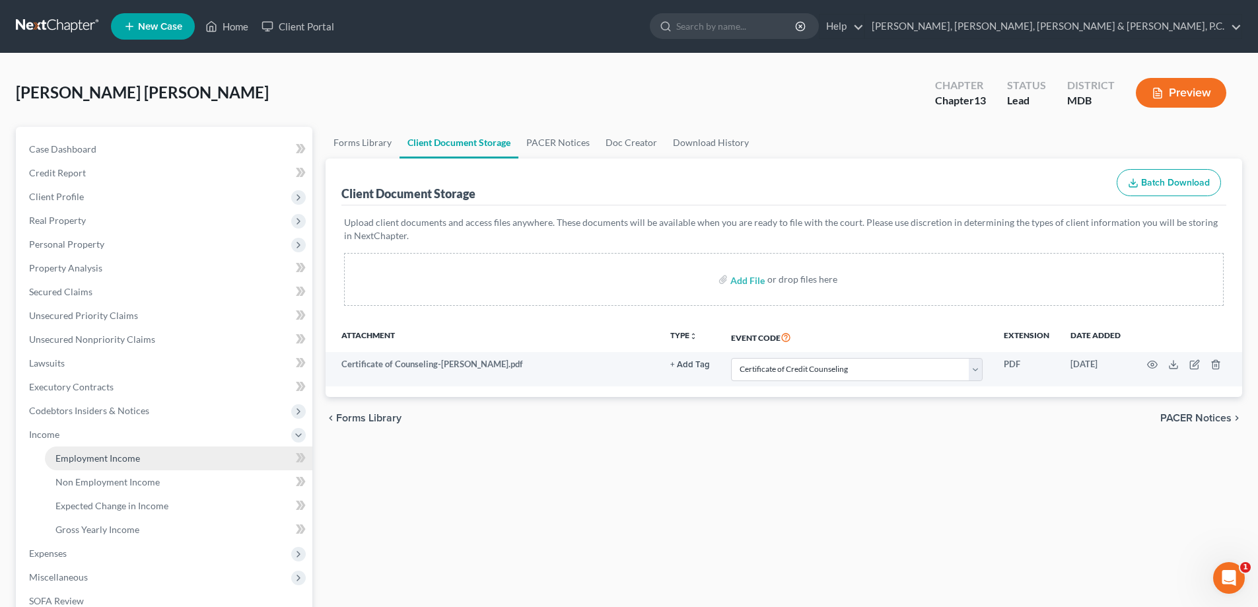
click at [90, 456] on span "Employment Income" at bounding box center [97, 457] width 85 height 11
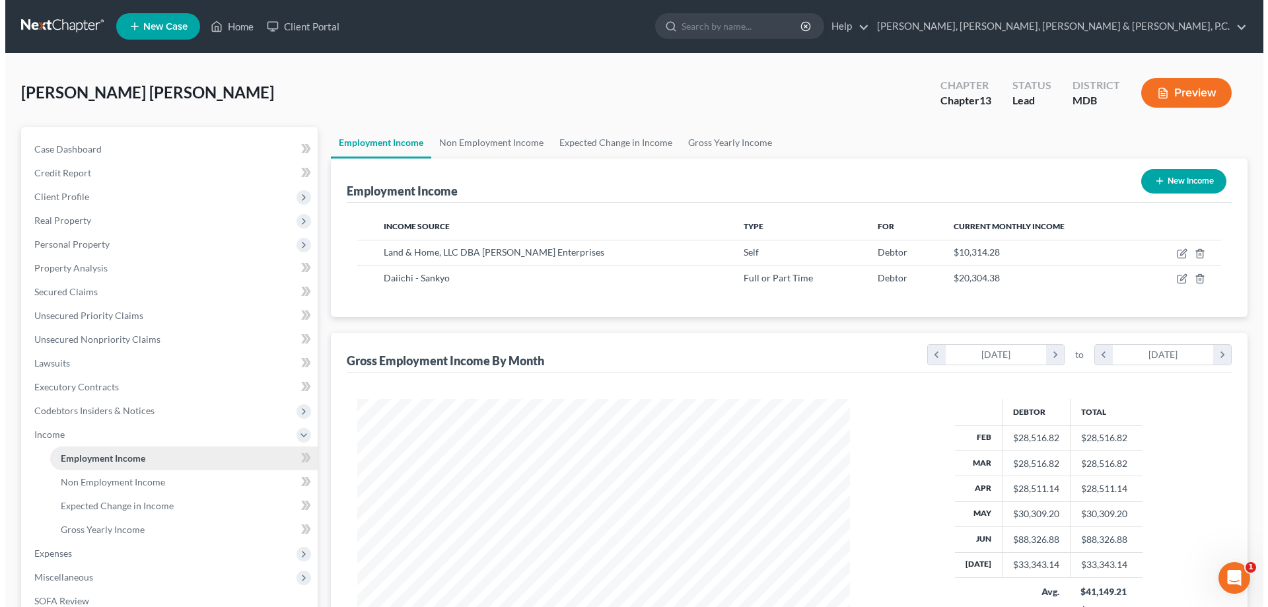
scroll to position [246, 519]
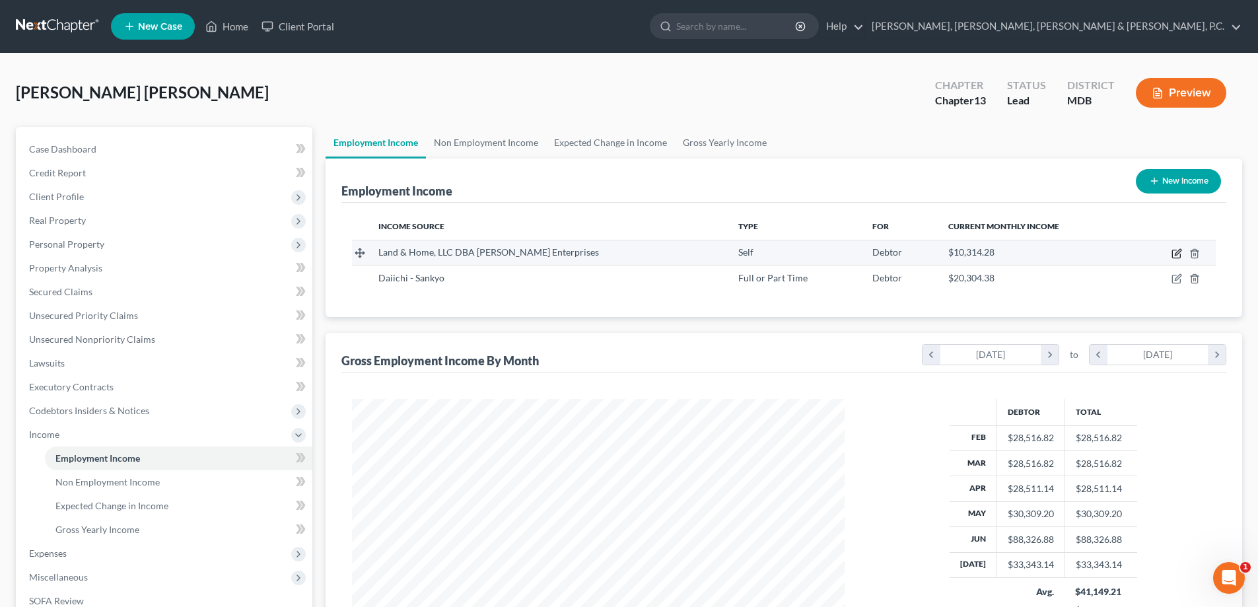
click at [1176, 252] on icon "button" at bounding box center [1177, 253] width 11 height 11
select select "1"
select select "0"
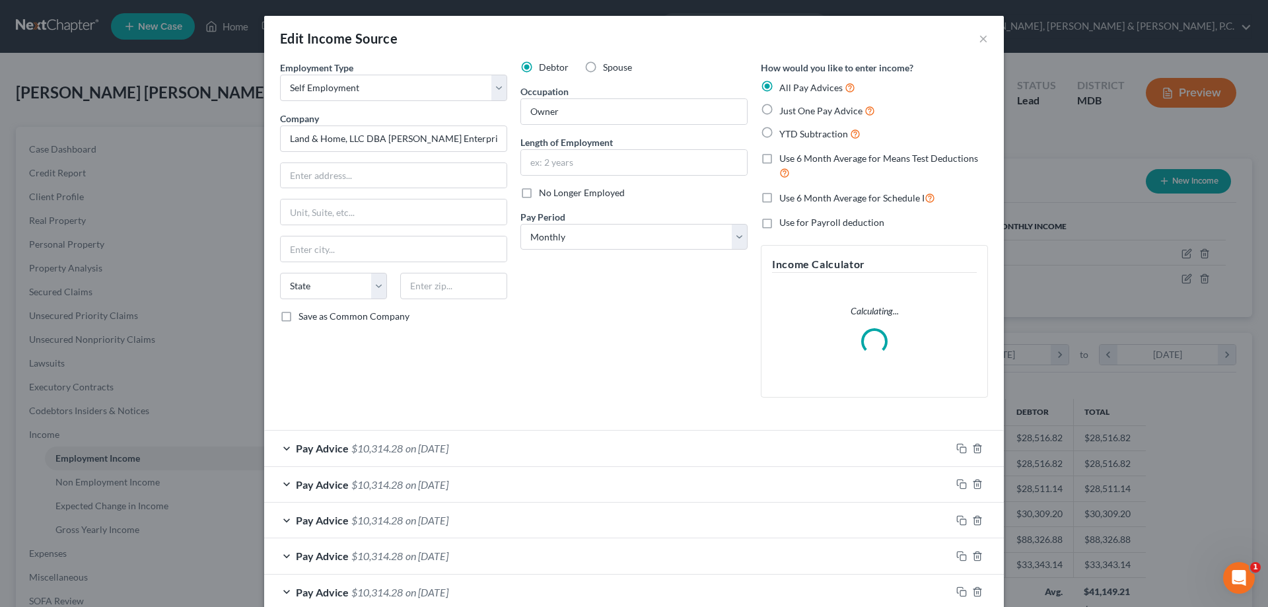
scroll to position [147, 0]
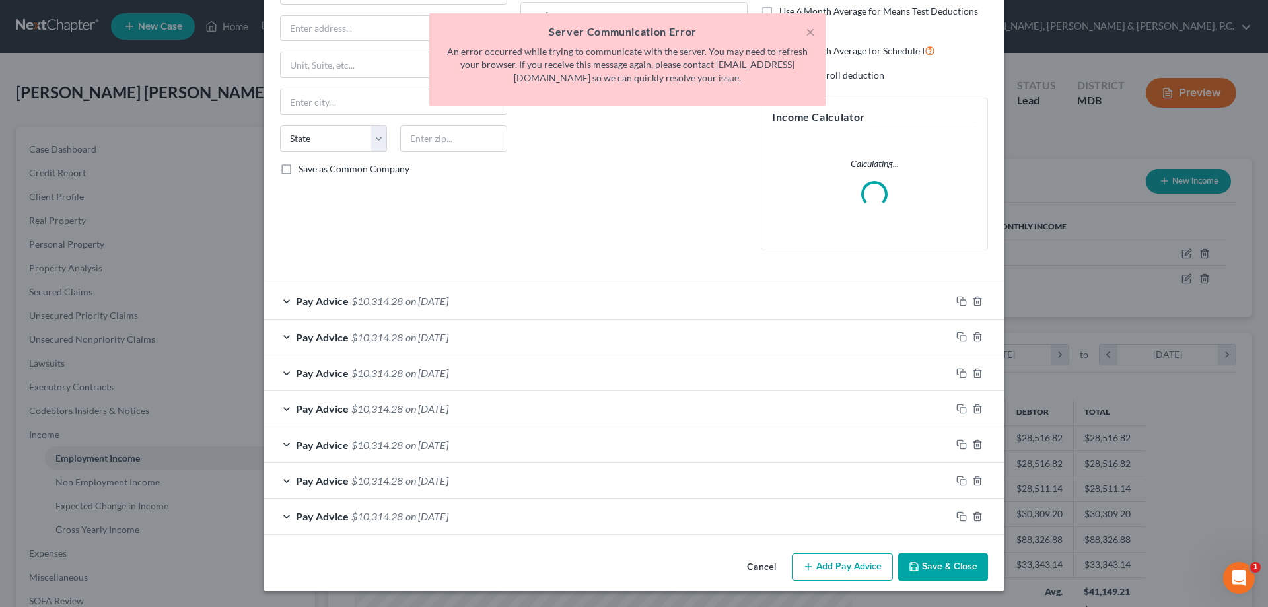
click at [513, 299] on div "Pay Advice $10,314.28 on 07/30/2025" at bounding box center [607, 300] width 687 height 35
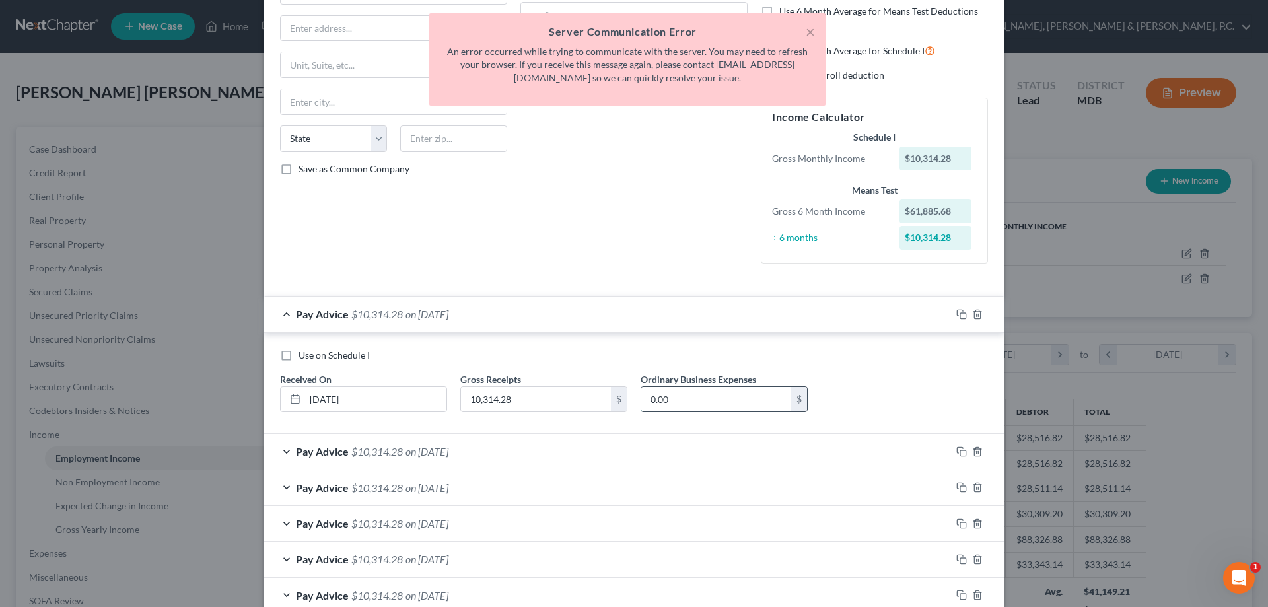
click at [677, 390] on input "0.00" at bounding box center [716, 399] width 150 height 25
type input "1,645"
click at [670, 445] on div "Pay Advice $10,314.28 on 06/30/2025" at bounding box center [607, 451] width 687 height 35
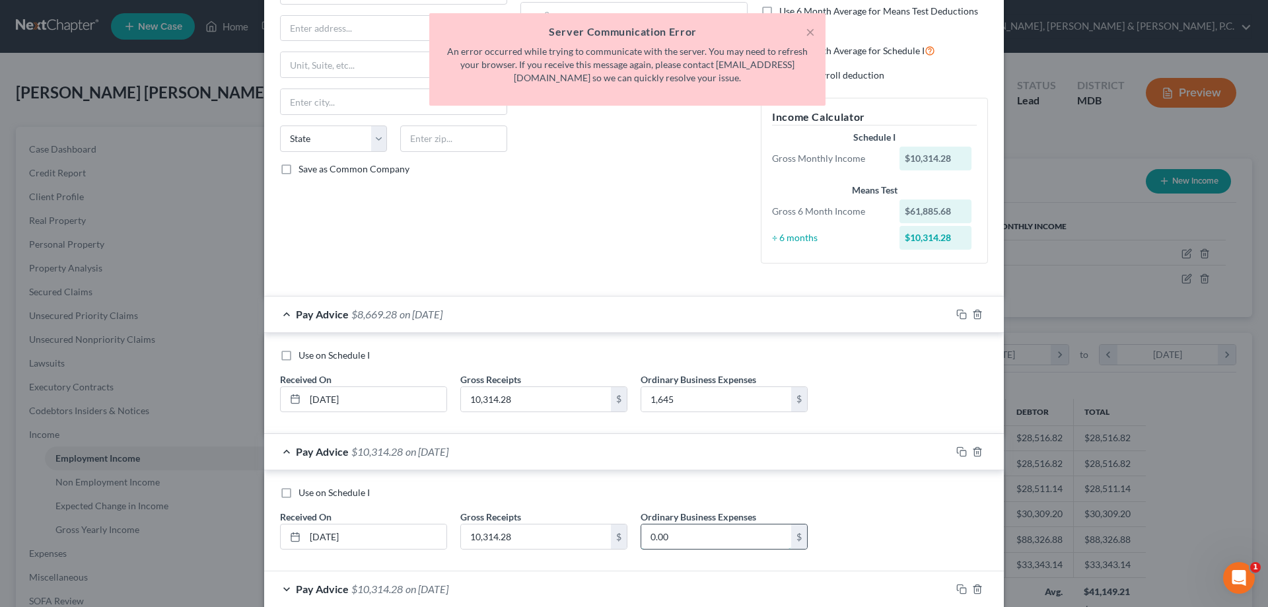
click at [686, 533] on input "0.00" at bounding box center [716, 536] width 150 height 25
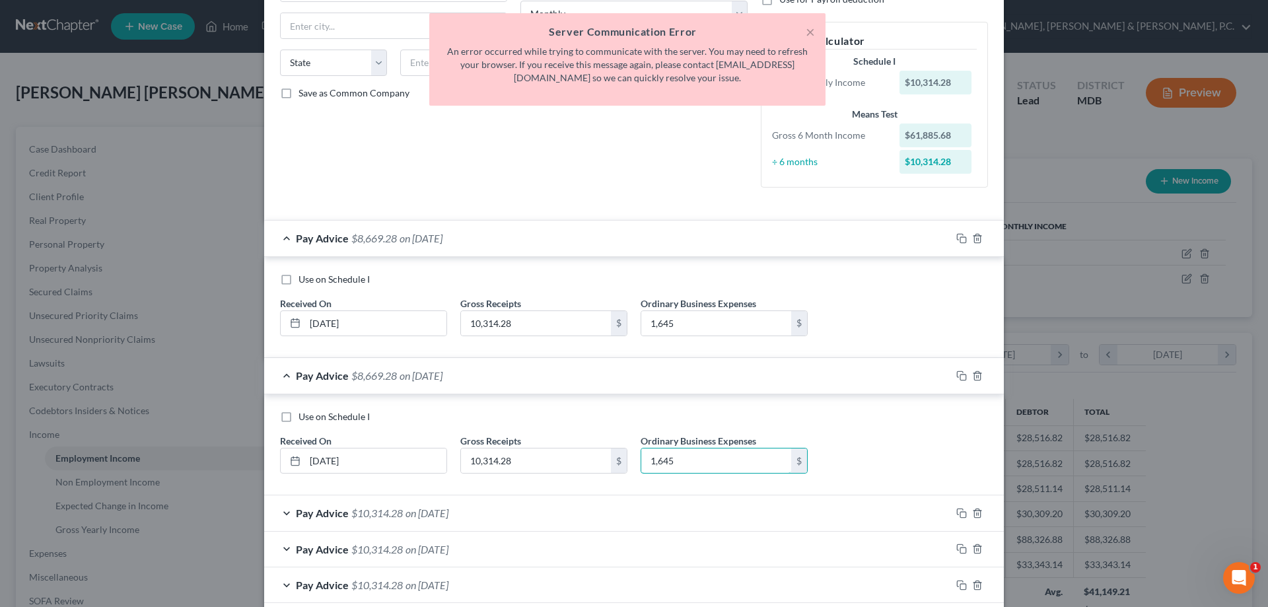
scroll to position [345, 0]
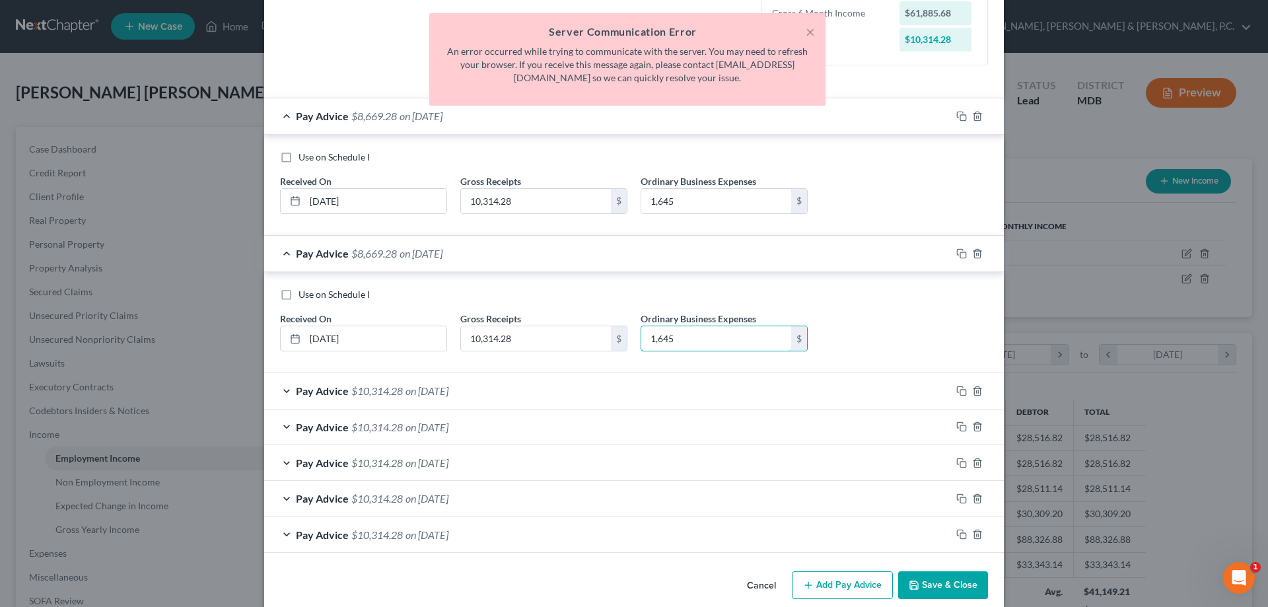
type input "1,645"
click at [681, 386] on div "Pay Advice $10,314.28 on 05/31/2025" at bounding box center [607, 390] width 687 height 35
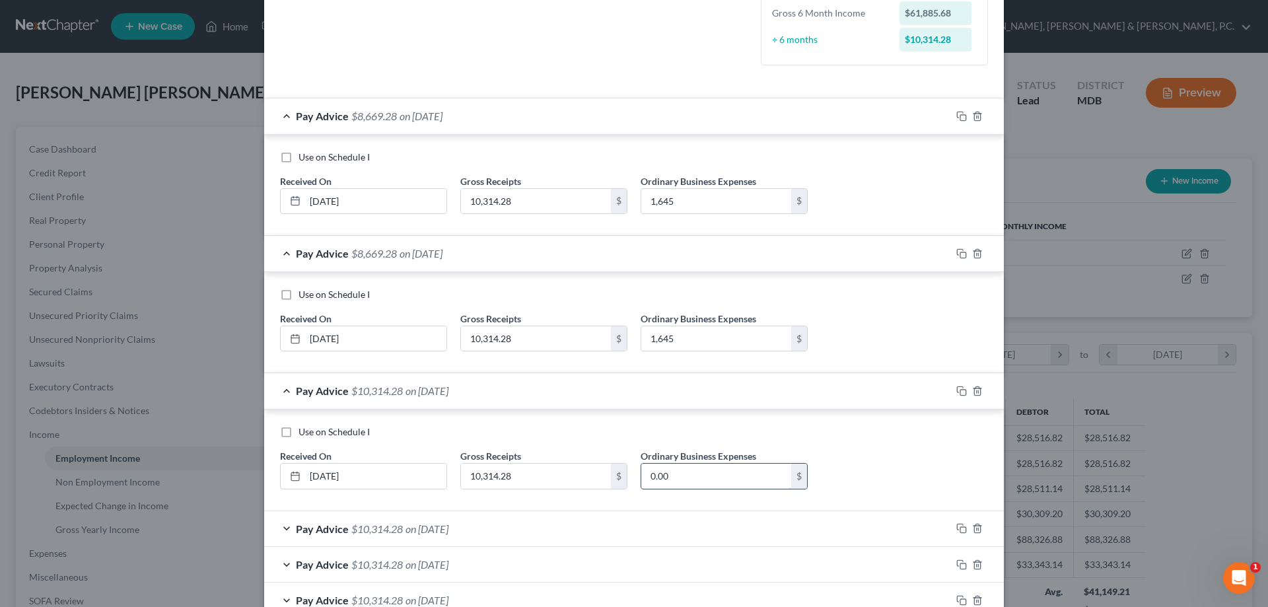
click at [694, 468] on input "0.00" at bounding box center [716, 476] width 150 height 25
type input "1,645"
click at [668, 530] on div "Pay Advice $10,314.28 on 04/30/2025" at bounding box center [607, 528] width 687 height 35
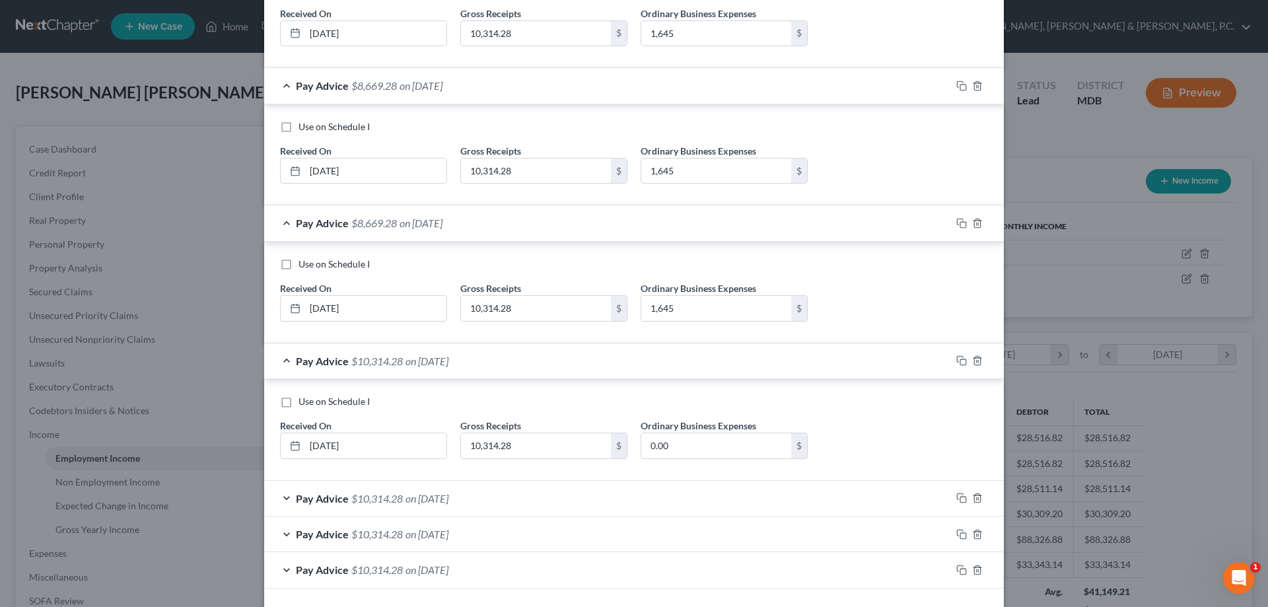
scroll to position [544, 0]
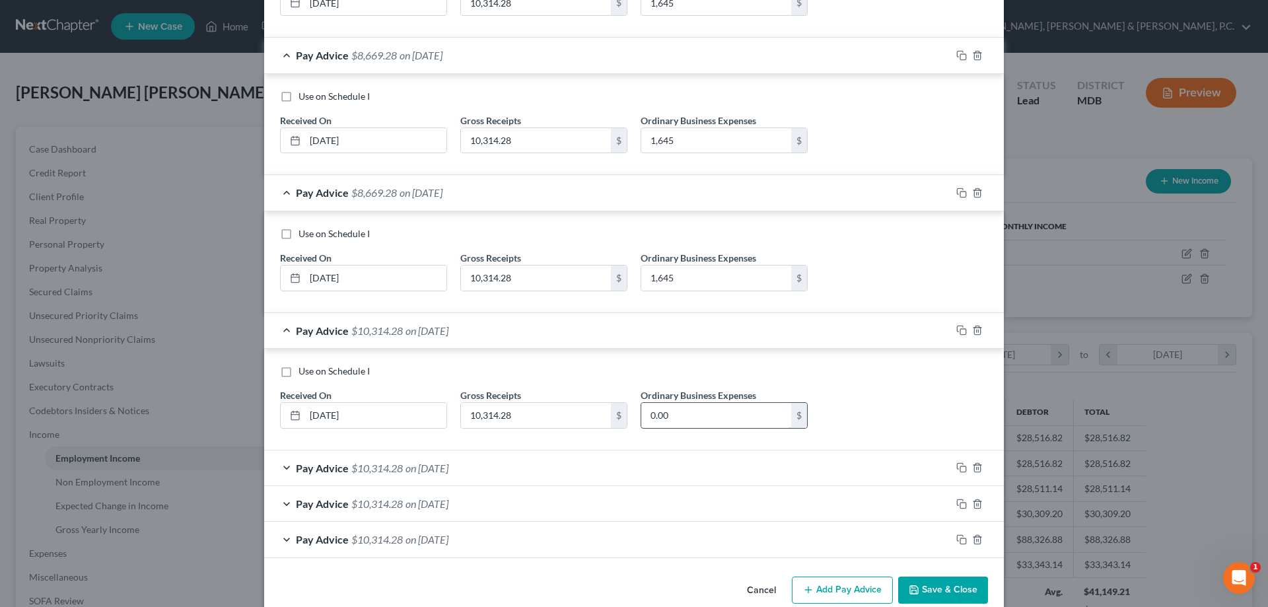
click at [663, 414] on input "0.00" at bounding box center [716, 415] width 150 height 25
type input "1,645"
click at [665, 464] on div "Pay Advice $10,314.28 on 03/31/2025" at bounding box center [607, 467] width 687 height 35
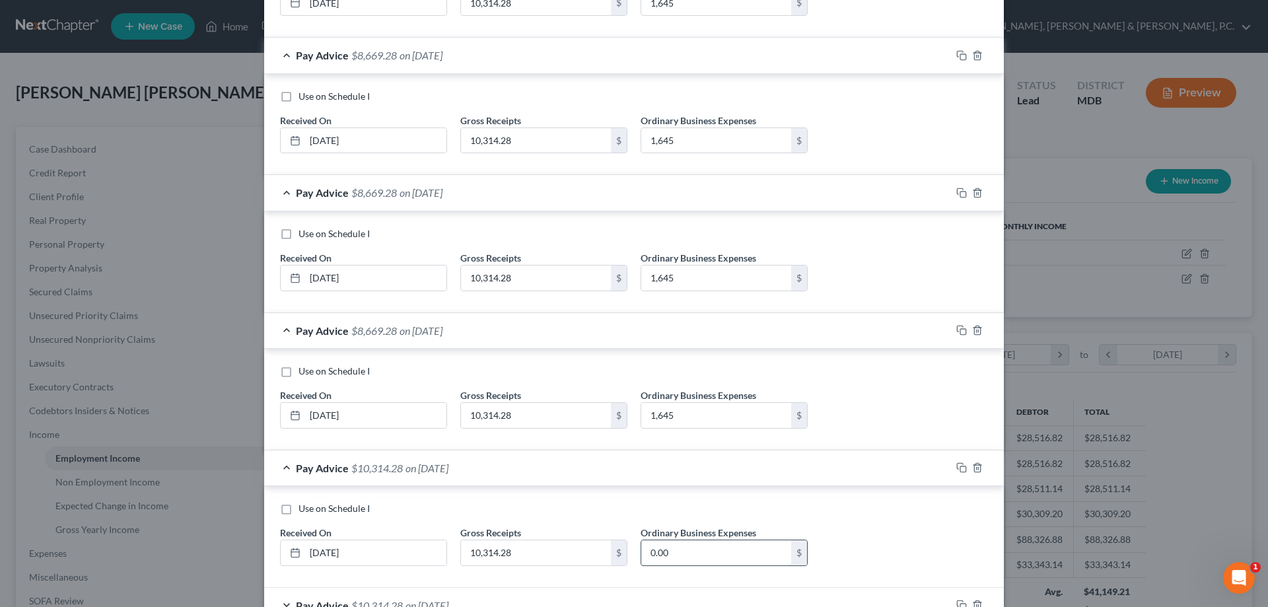
click at [674, 546] on input "0.00" at bounding box center [716, 552] width 150 height 25
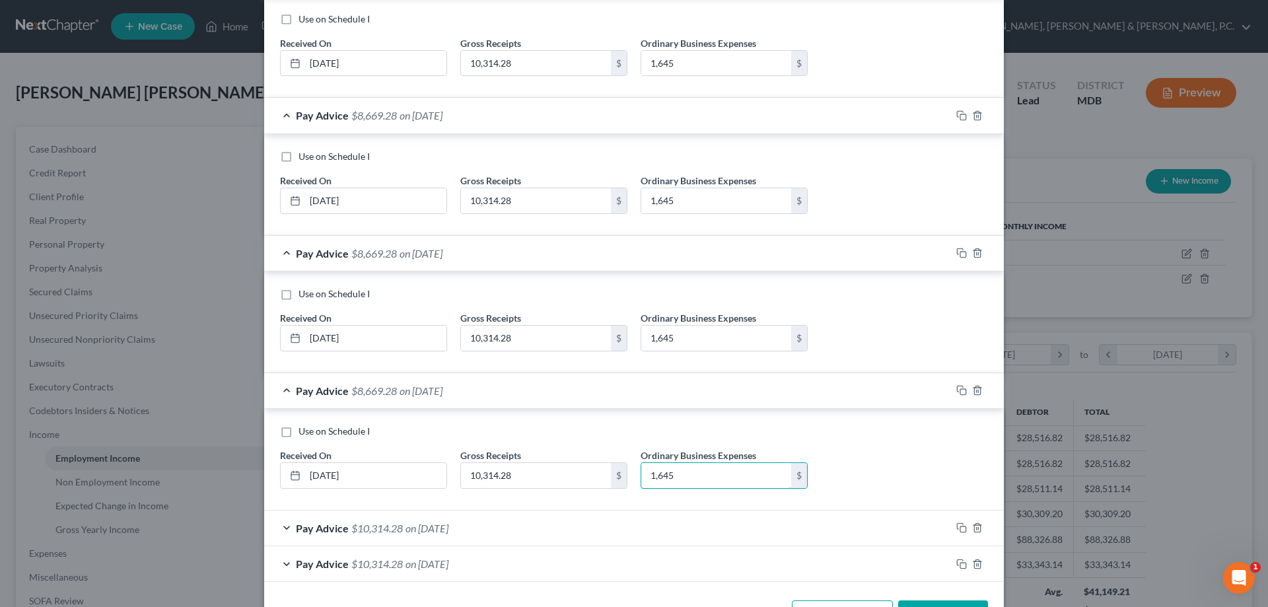
scroll to position [668, 0]
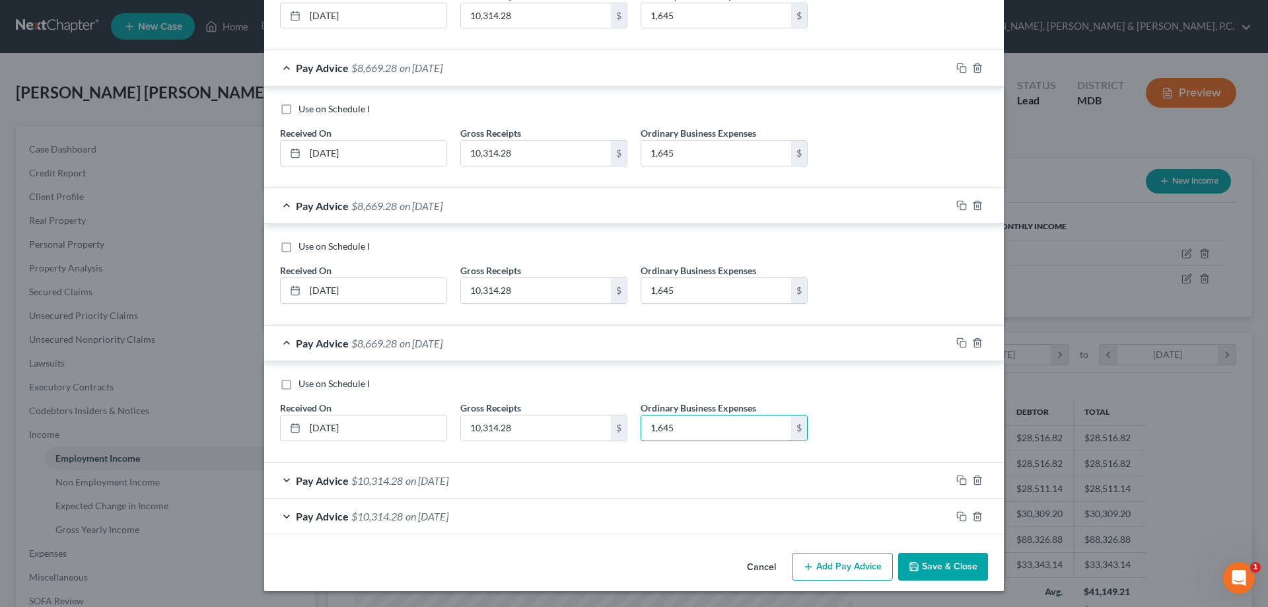
type input "1,645"
click at [685, 475] on div "Pay Advice $10,314.28 on 02/28/2025" at bounding box center [607, 480] width 687 height 35
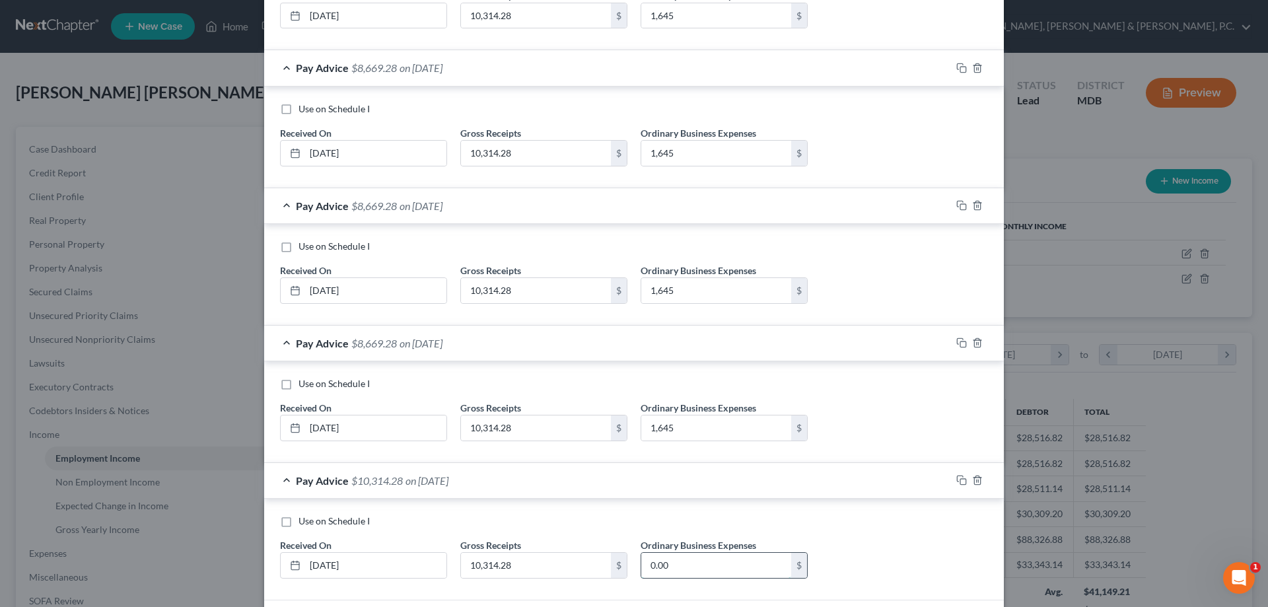
click at [684, 560] on input "0.00" at bounding box center [716, 565] width 150 height 25
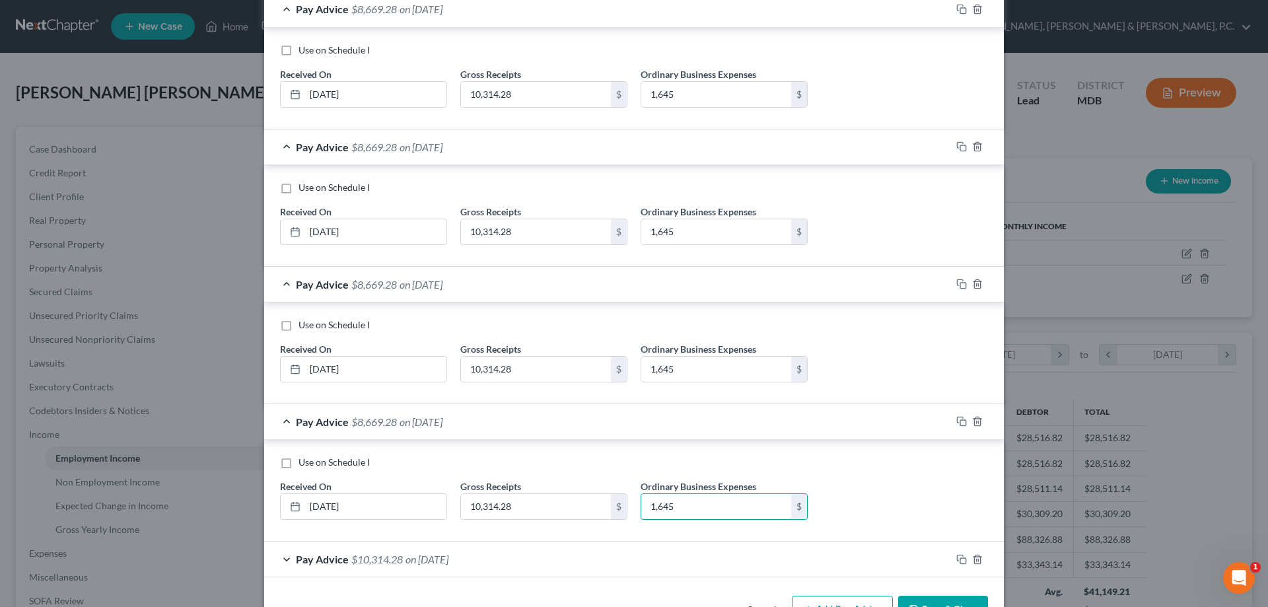
scroll to position [770, 0]
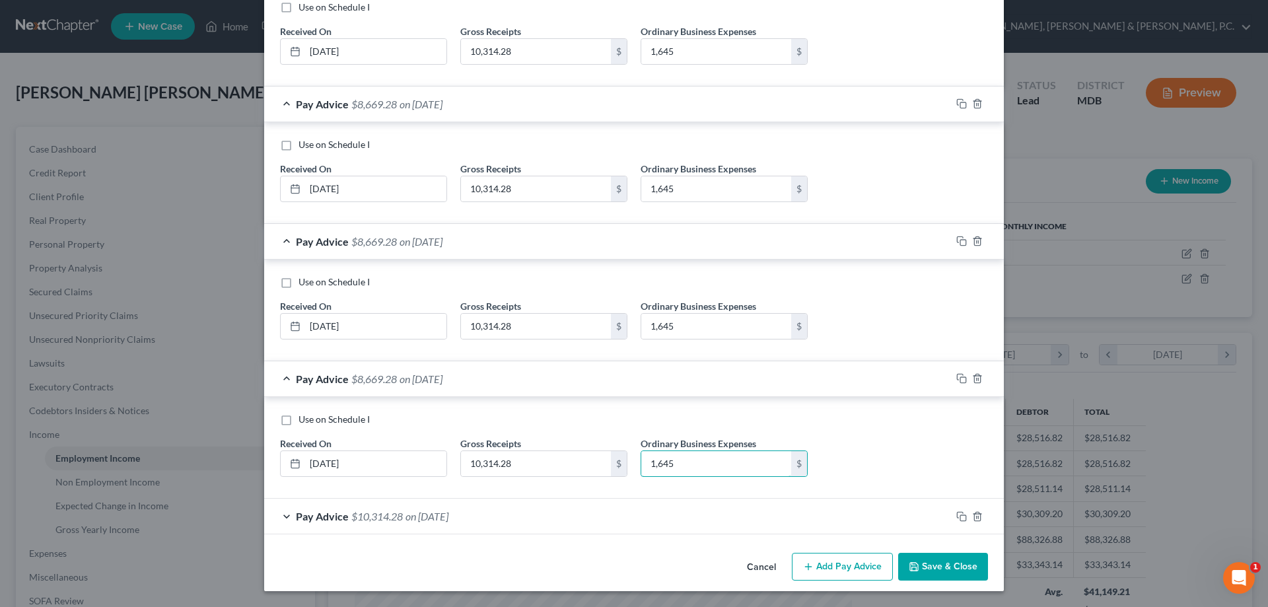
type input "1,645"
click at [680, 509] on div "Pay Advice $10,314.28 on 01/31/2025" at bounding box center [607, 516] width 687 height 35
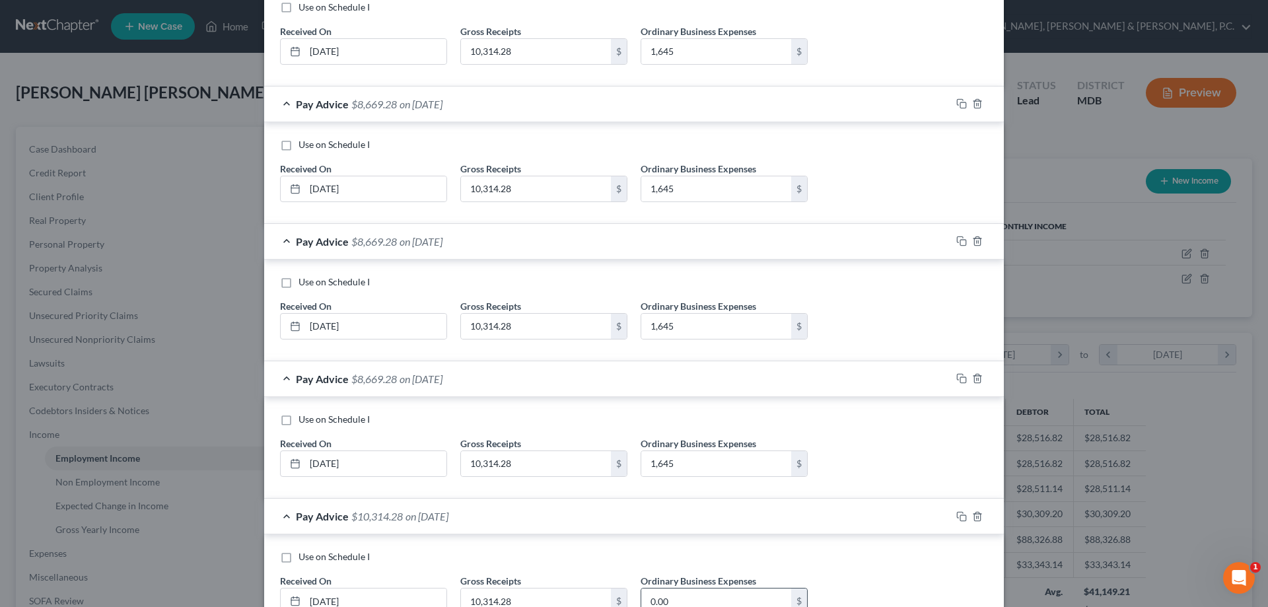
click at [678, 597] on input "0.00" at bounding box center [716, 601] width 150 height 25
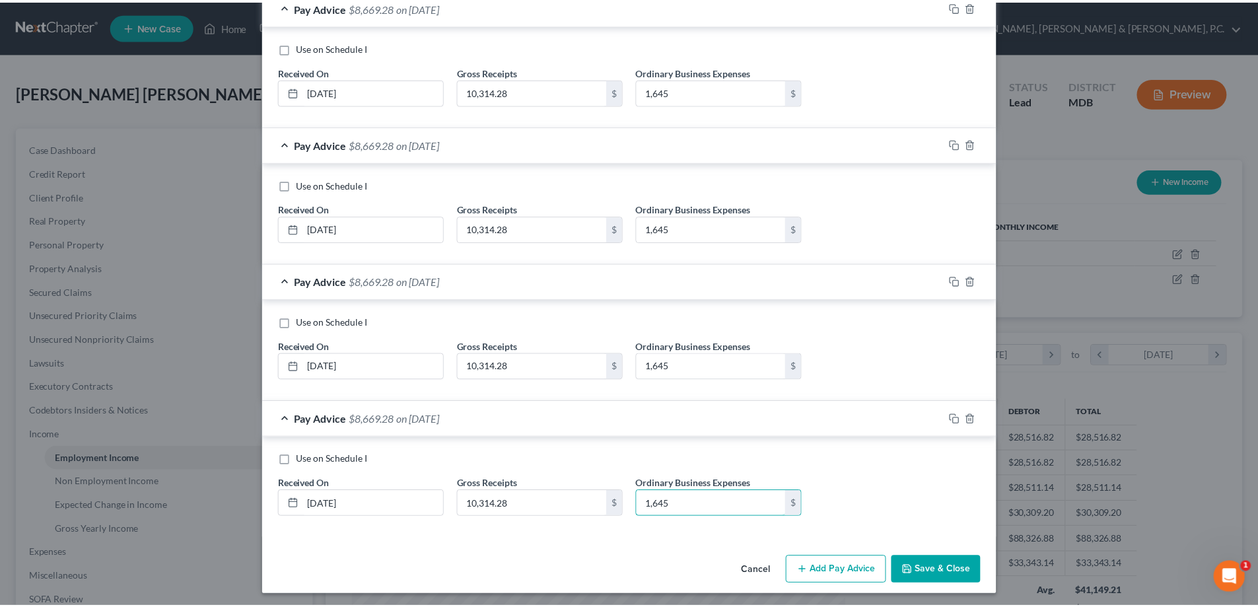
scroll to position [871, 0]
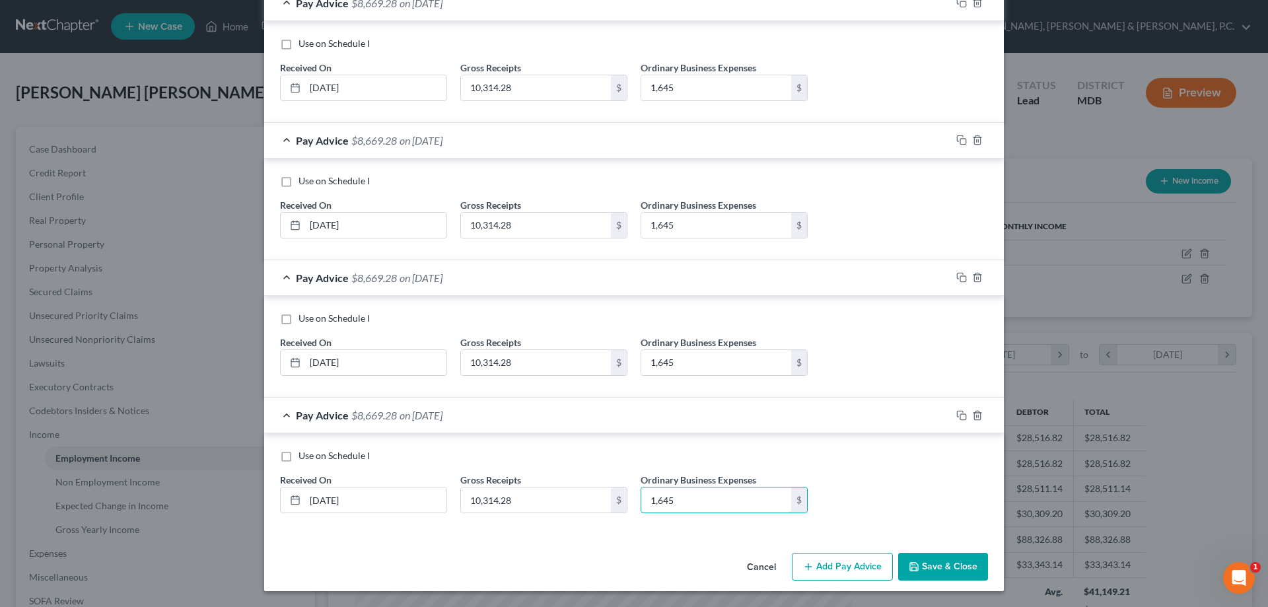
type input "1,645"
click at [934, 565] on button "Save & Close" at bounding box center [943, 567] width 90 height 28
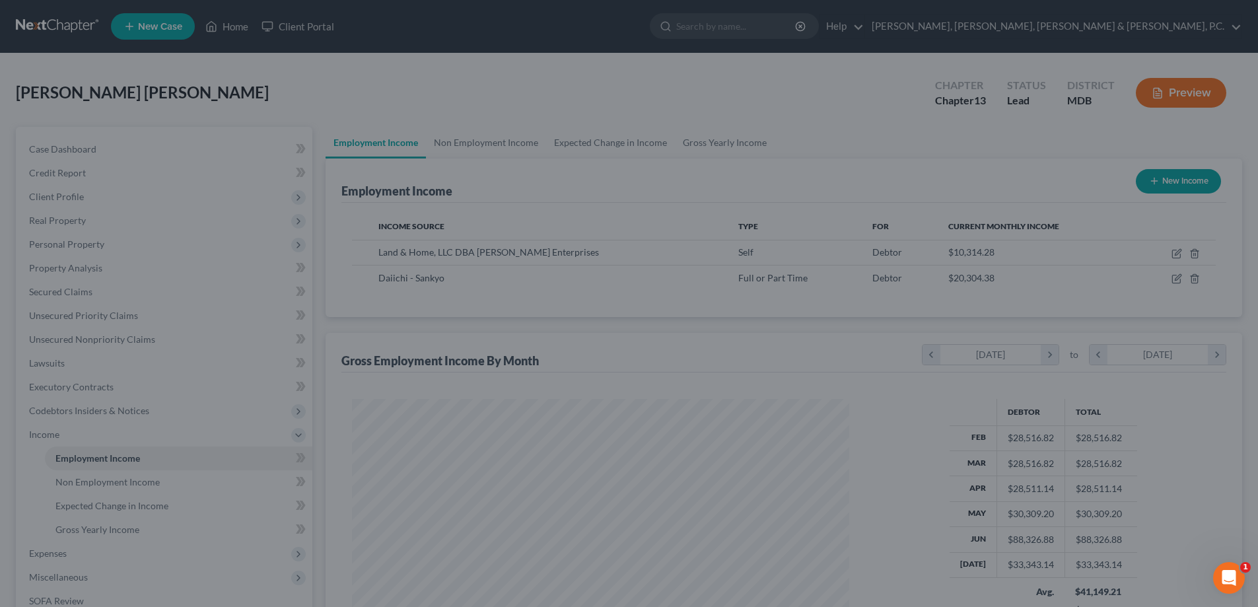
scroll to position [660298, 660025]
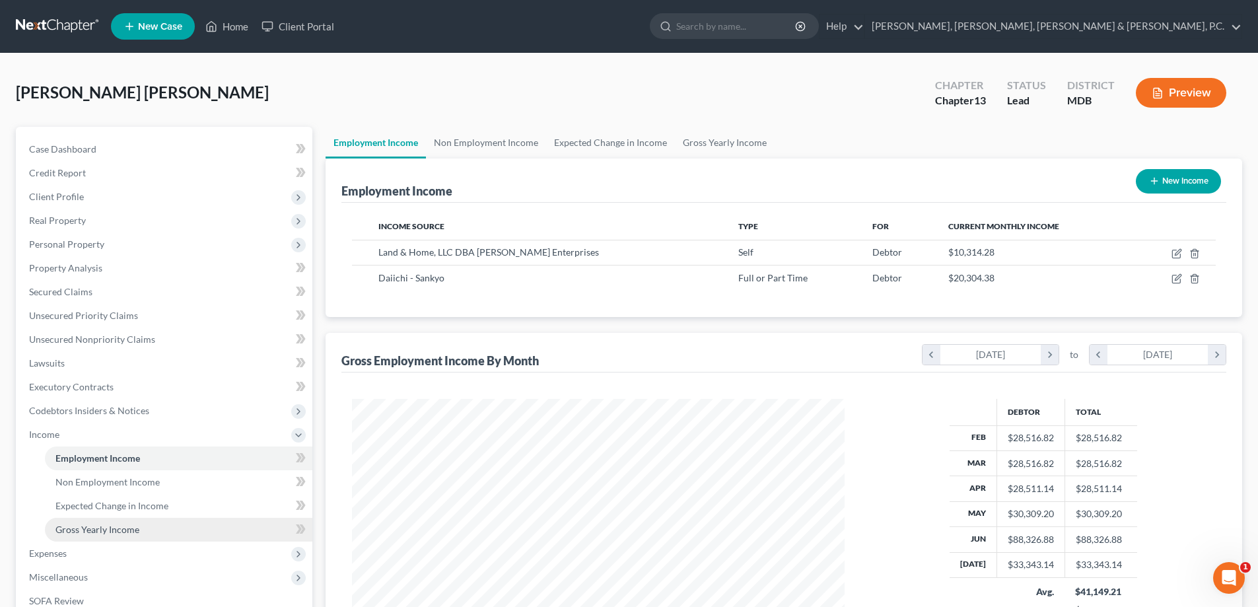
click at [82, 526] on span "Gross Yearly Income" at bounding box center [97, 529] width 84 height 11
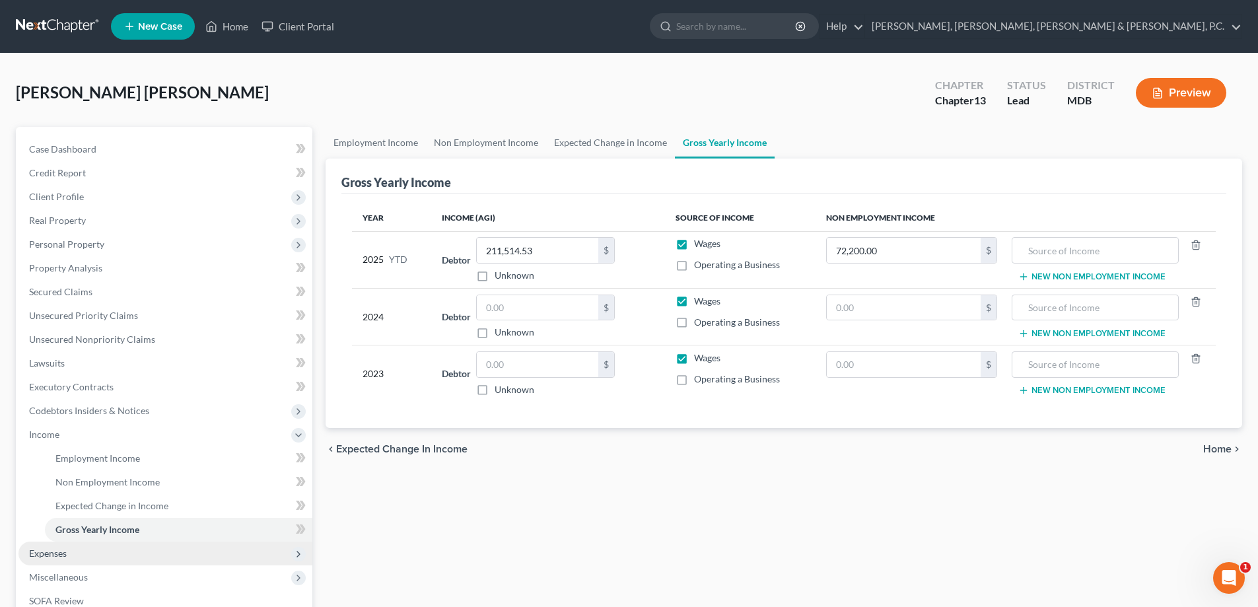
click at [65, 550] on span "Expenses" at bounding box center [48, 553] width 38 height 11
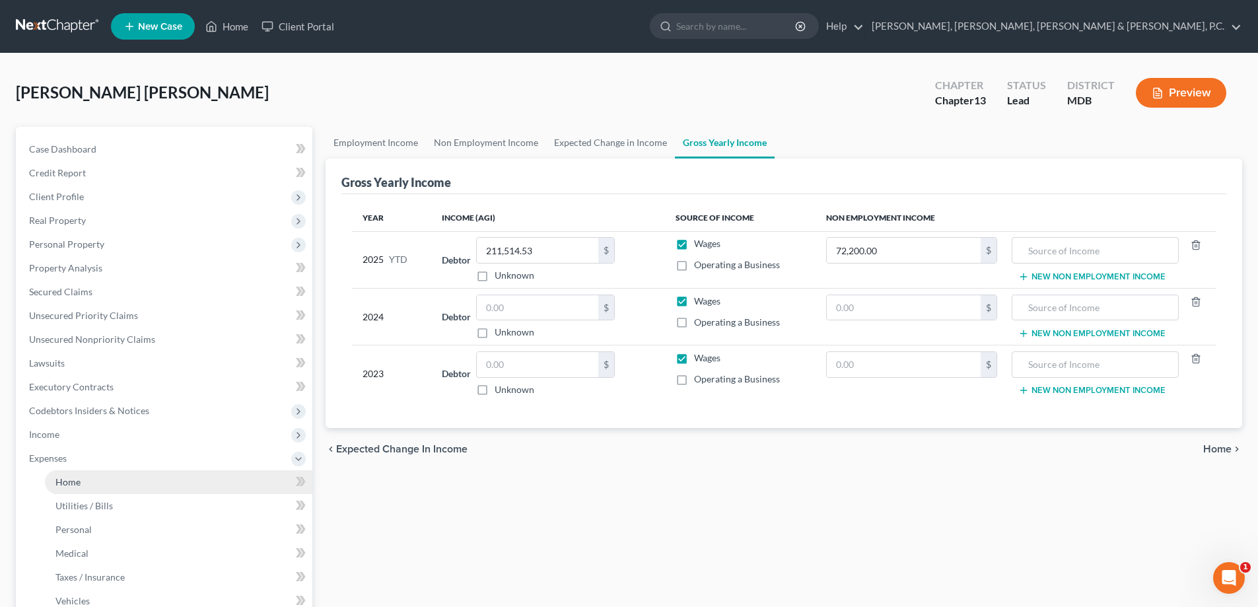
click at [75, 481] on span "Home" at bounding box center [67, 481] width 25 height 11
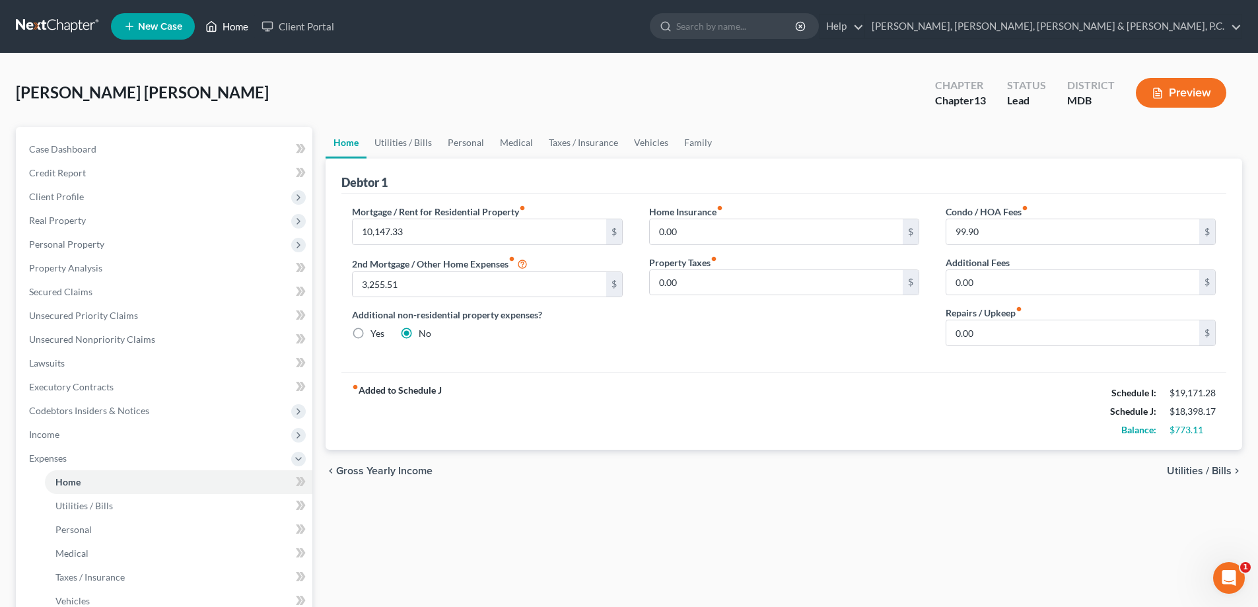
click at [244, 28] on link "Home" at bounding box center [227, 27] width 56 height 24
